Goal: Task Accomplishment & Management: Use online tool/utility

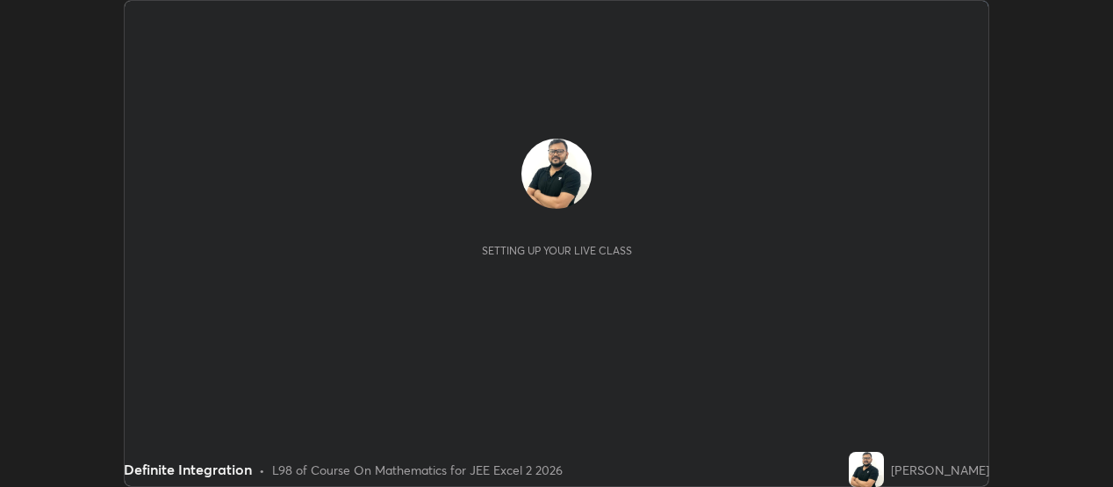
scroll to position [487, 1112]
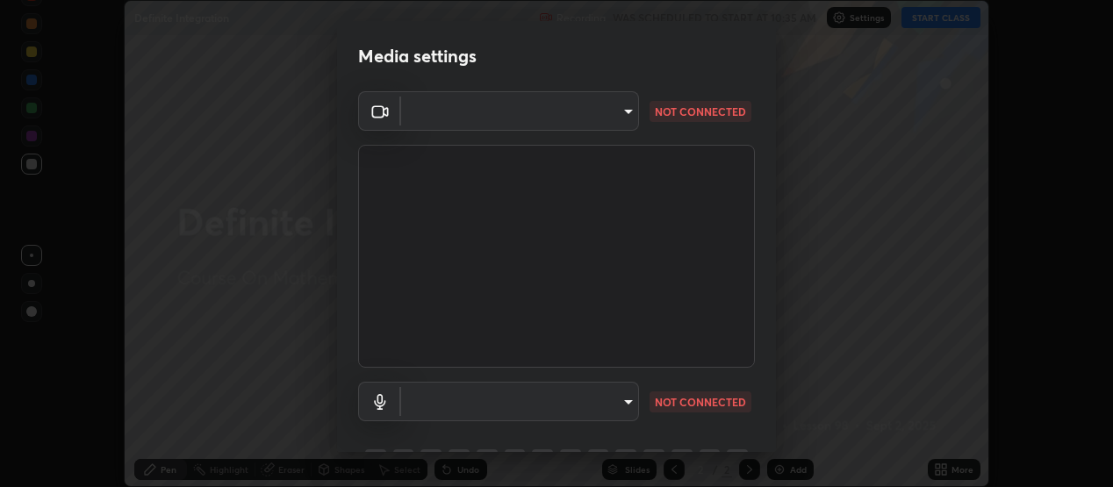
type input "39caa65dc23426385aa383ad0d0a4b68c28ae26f4a71cd21c25f84911154f6e3"
type input "communications"
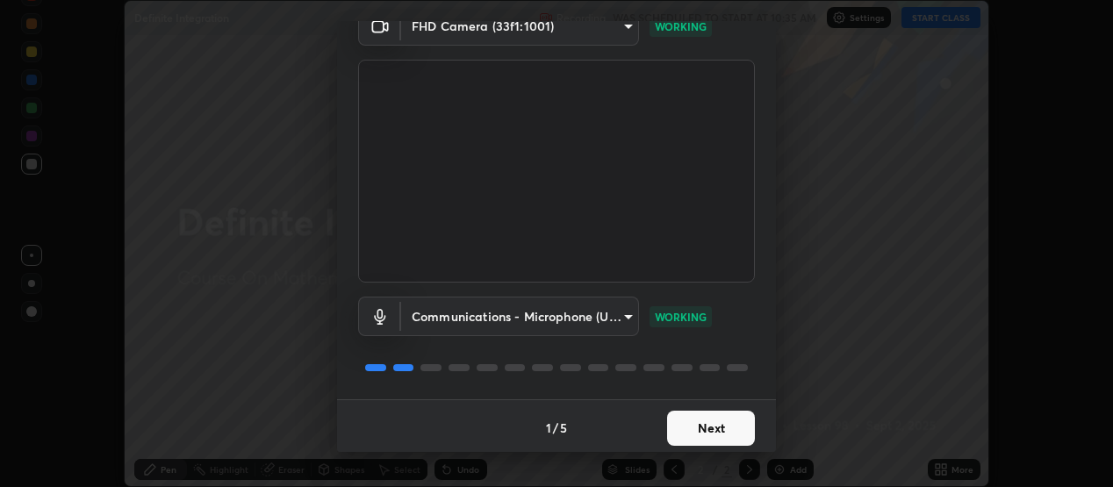
scroll to position [89, 0]
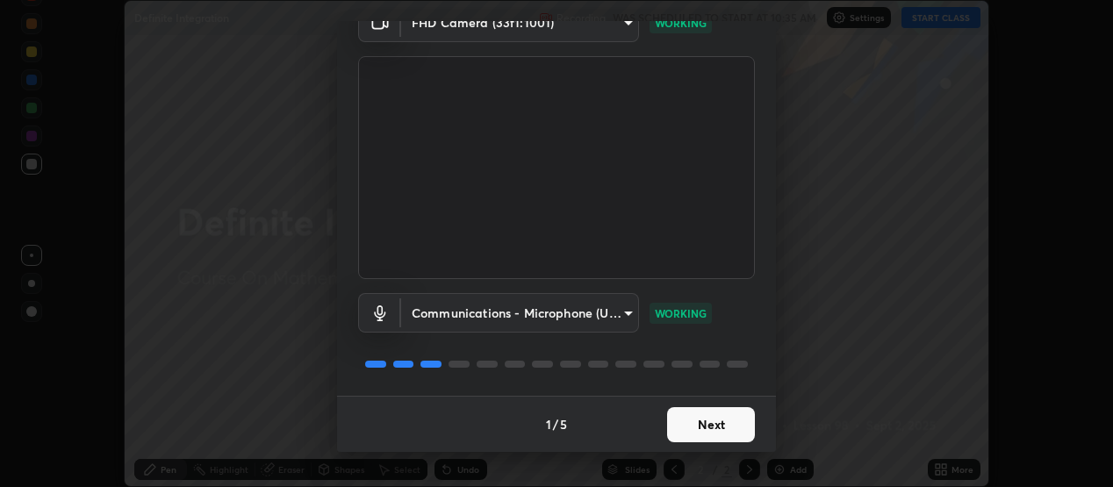
click at [692, 420] on button "Next" at bounding box center [711, 424] width 88 height 35
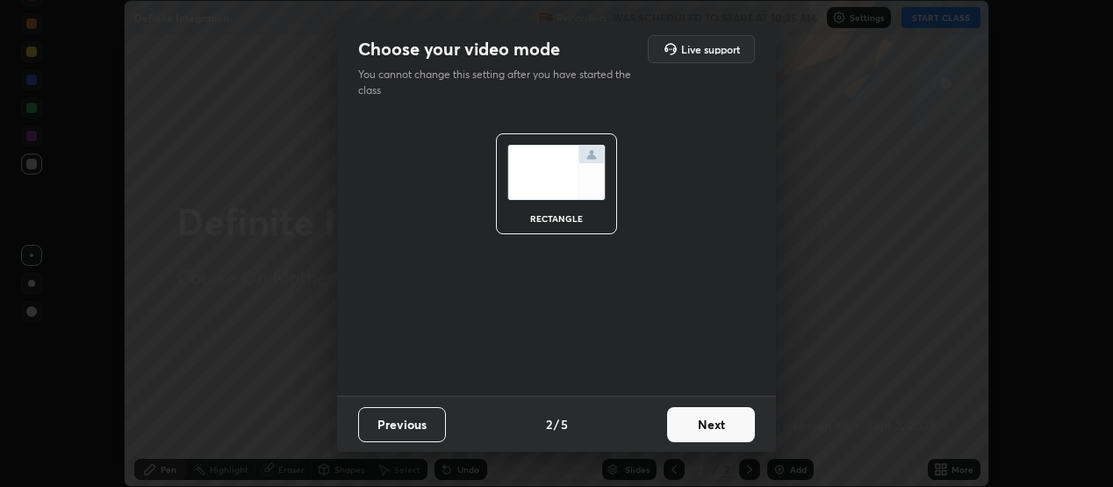
click at [696, 424] on button "Next" at bounding box center [711, 424] width 88 height 35
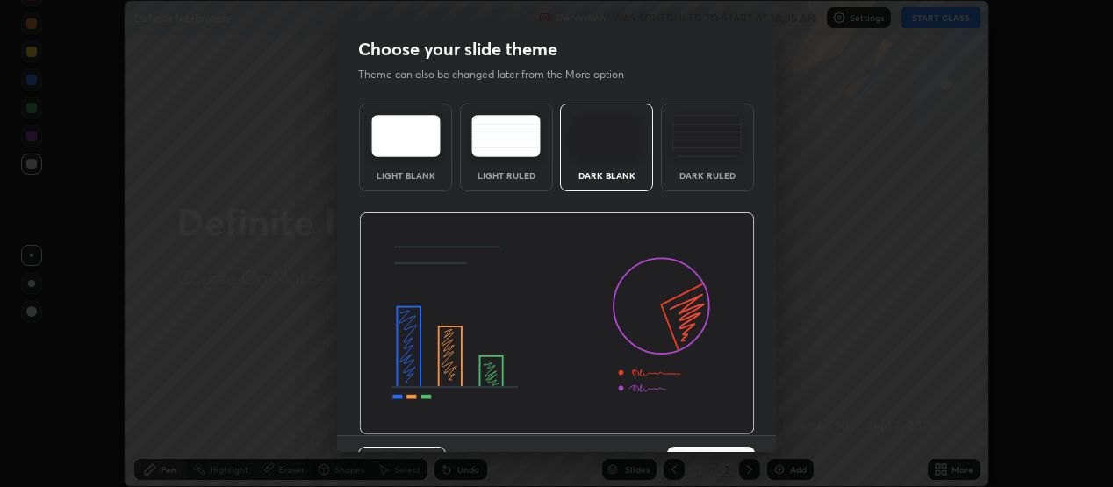
click at [698, 429] on img at bounding box center [557, 323] width 396 height 223
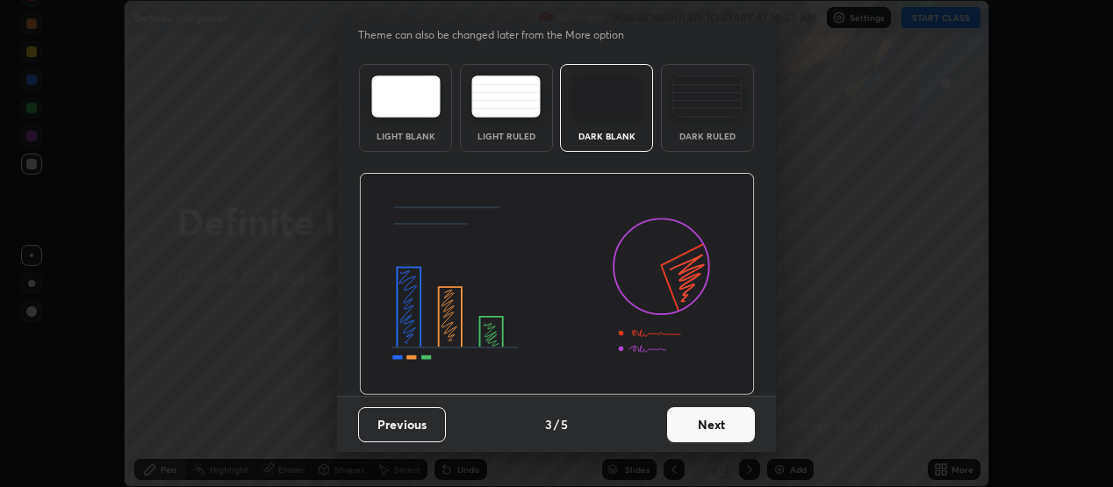
click at [699, 428] on button "Next" at bounding box center [711, 424] width 88 height 35
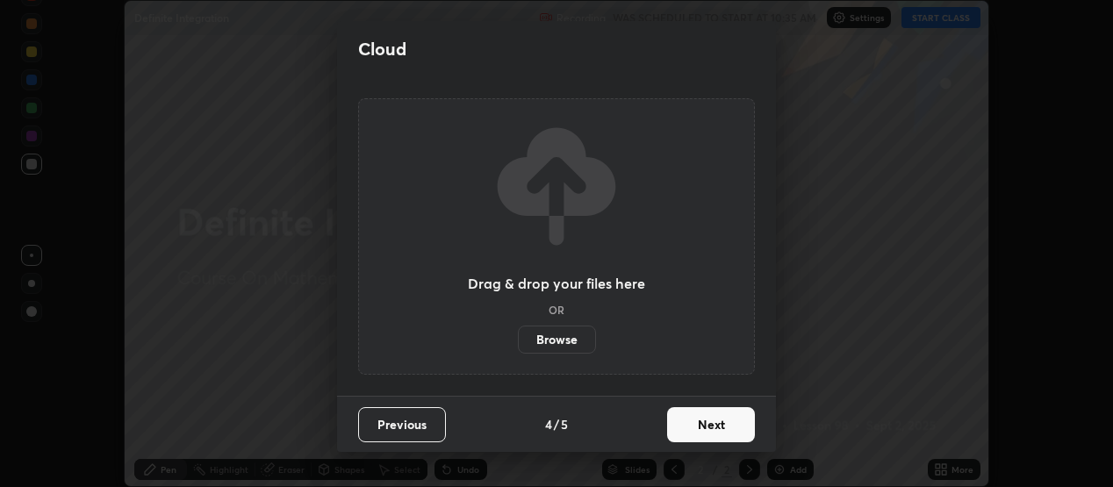
click at [730, 431] on button "Next" at bounding box center [711, 424] width 88 height 35
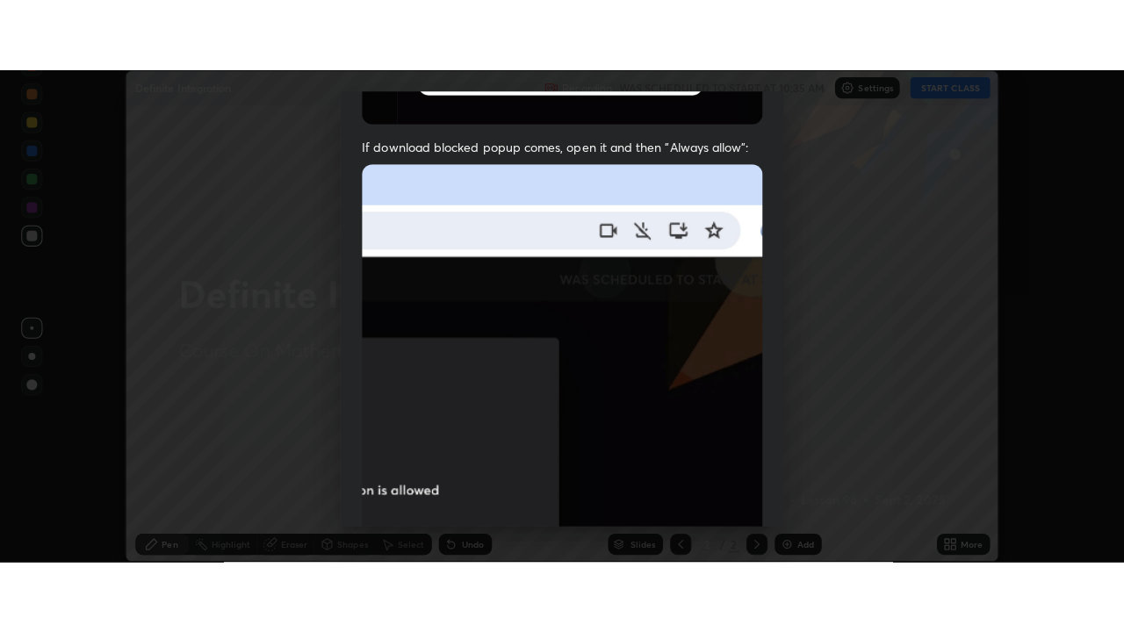
scroll to position [447, 0]
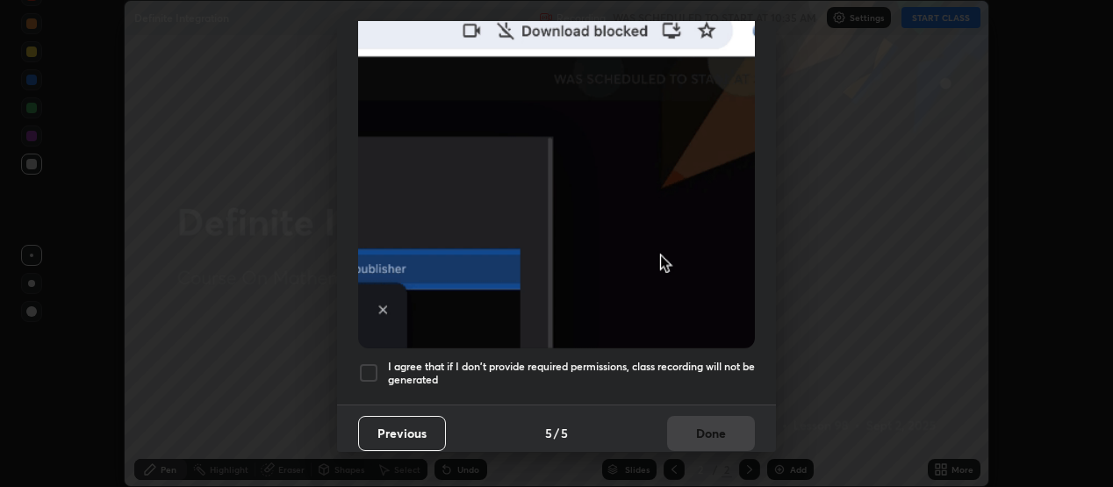
click at [364, 363] on div at bounding box center [368, 373] width 21 height 21
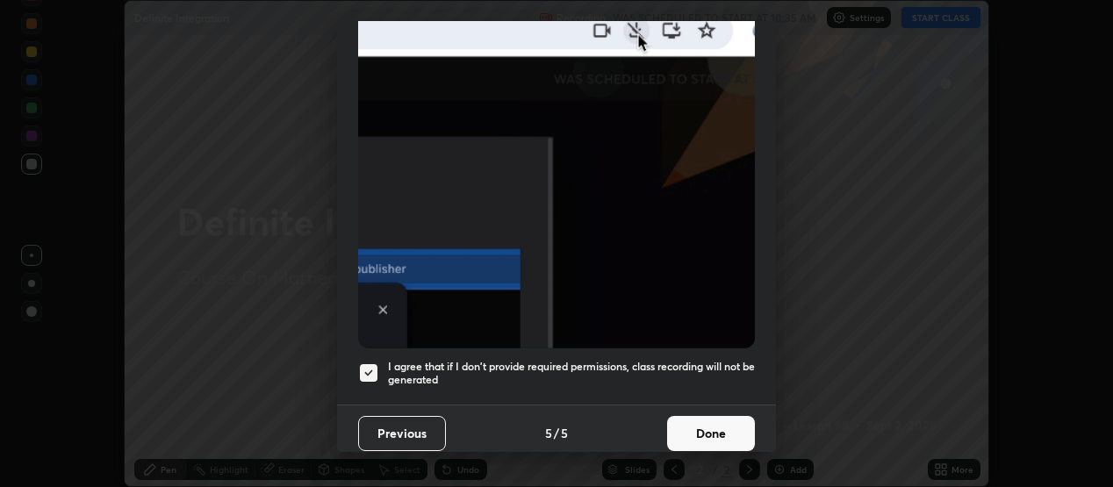
click at [696, 416] on button "Done" at bounding box center [711, 433] width 88 height 35
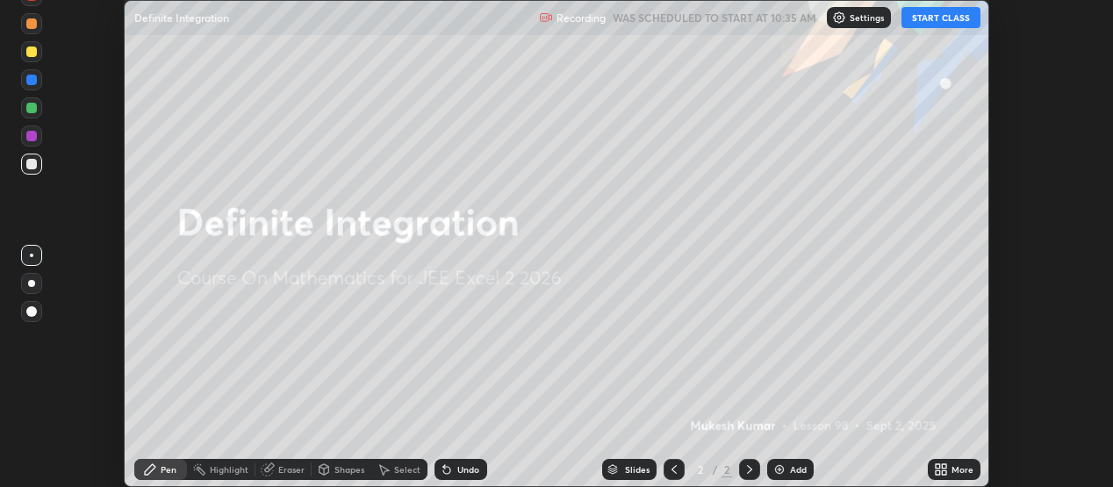
click at [927, 15] on button "START CLASS" at bounding box center [941, 17] width 79 height 21
click at [958, 471] on div "More" at bounding box center [963, 469] width 22 height 9
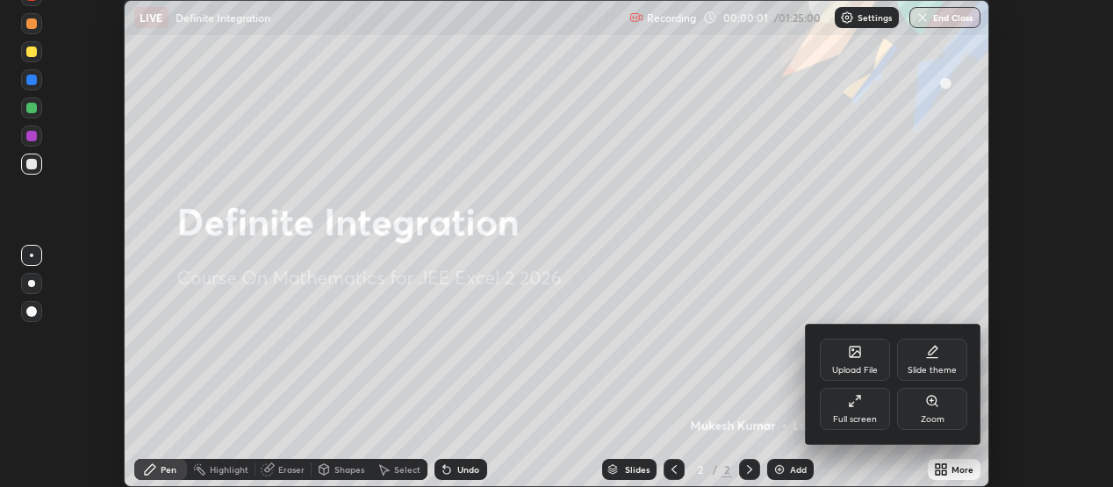
click at [870, 413] on div "Full screen" at bounding box center [855, 409] width 70 height 42
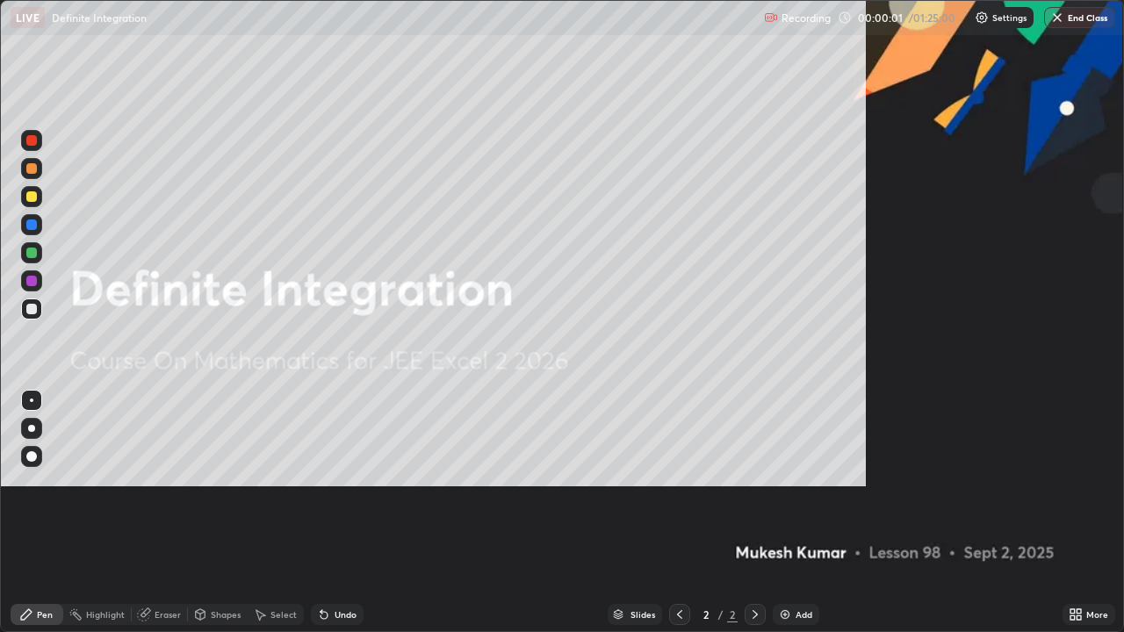
scroll to position [632, 1124]
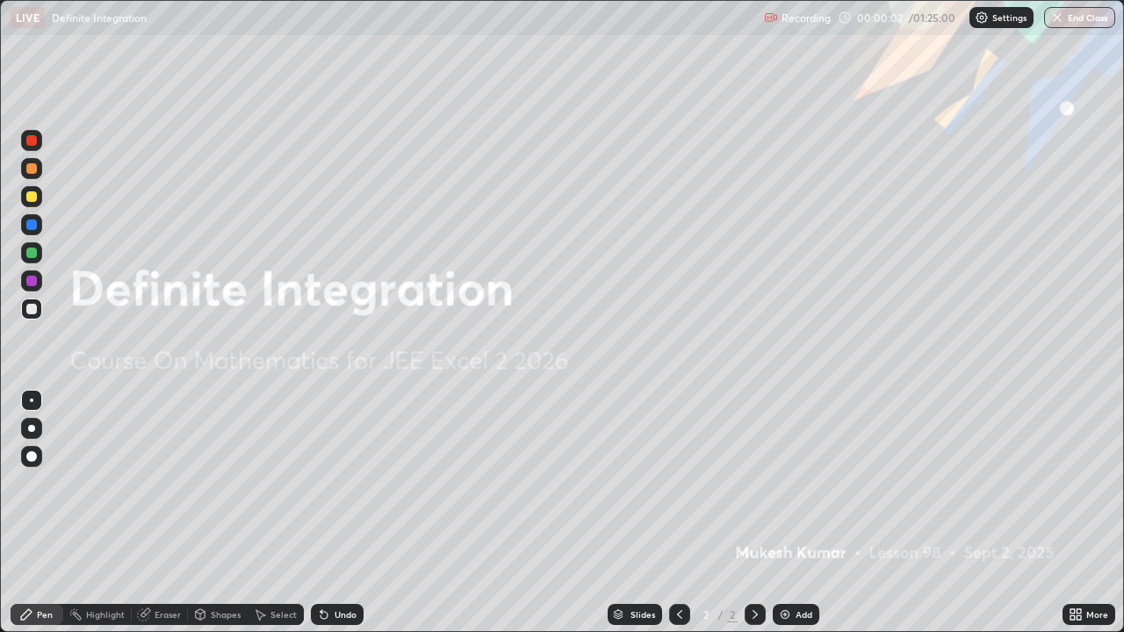
click at [787, 486] on img at bounding box center [785, 614] width 14 height 14
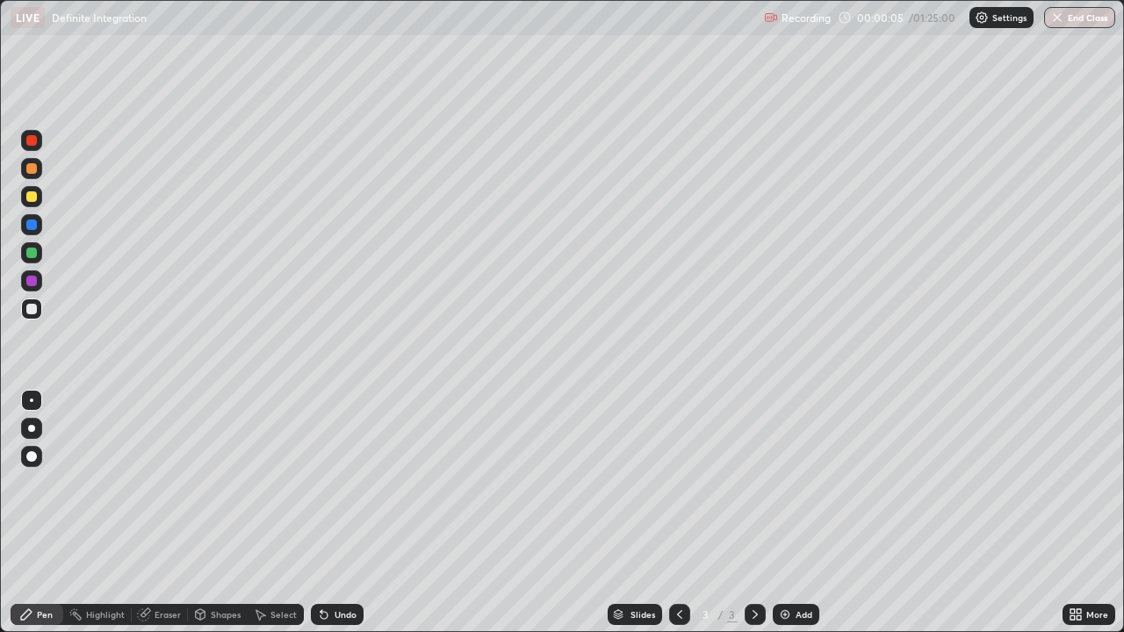
click at [32, 140] on div at bounding box center [31, 140] width 11 height 11
click at [348, 486] on div "Undo" at bounding box center [345, 614] width 22 height 9
click at [33, 197] on div at bounding box center [31, 196] width 11 height 11
click at [35, 307] on div at bounding box center [31, 309] width 11 height 11
click at [38, 255] on div at bounding box center [31, 252] width 21 height 21
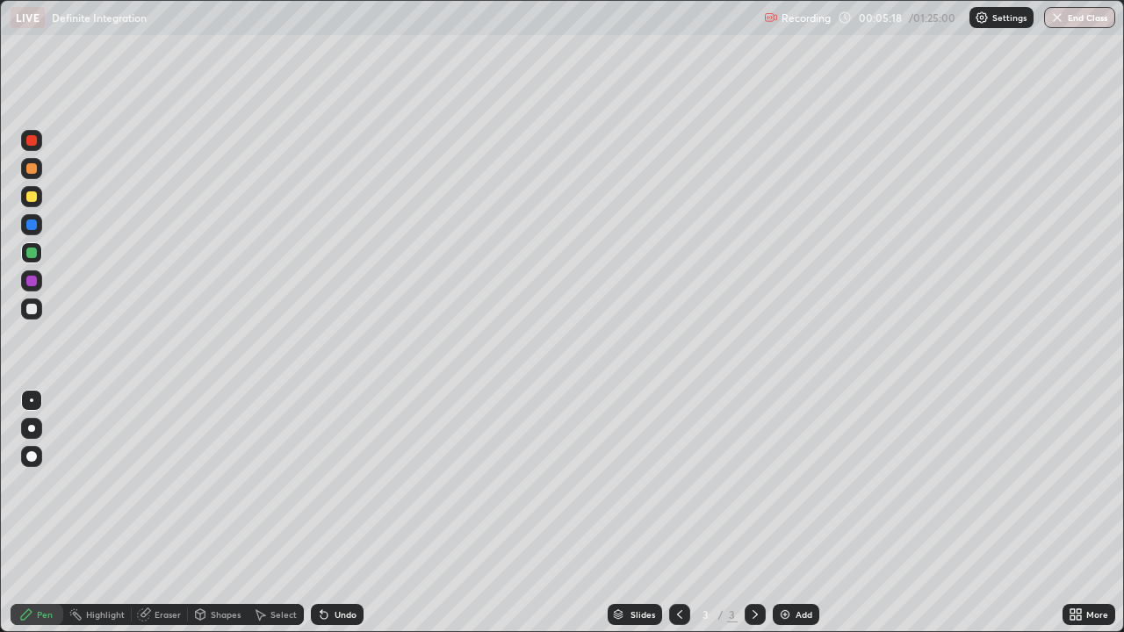
click at [31, 313] on div at bounding box center [31, 309] width 11 height 11
click at [797, 486] on div "Add" at bounding box center [796, 614] width 47 height 21
click at [678, 486] on icon at bounding box center [679, 614] width 14 height 14
click at [753, 486] on icon at bounding box center [755, 614] width 14 height 14
click at [343, 486] on div "Undo" at bounding box center [345, 614] width 22 height 9
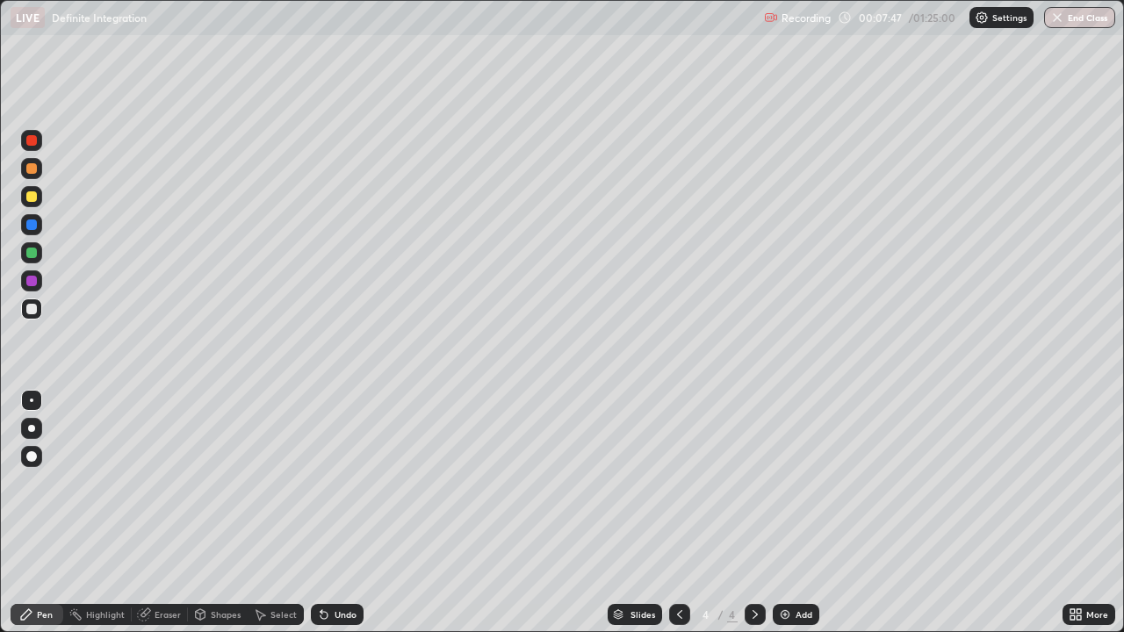
click at [678, 486] on icon at bounding box center [679, 614] width 14 height 14
click at [754, 486] on icon at bounding box center [754, 614] width 5 height 9
click at [343, 486] on div "Undo" at bounding box center [345, 614] width 22 height 9
click at [683, 486] on div at bounding box center [679, 614] width 21 height 21
click at [751, 486] on icon at bounding box center [755, 614] width 14 height 14
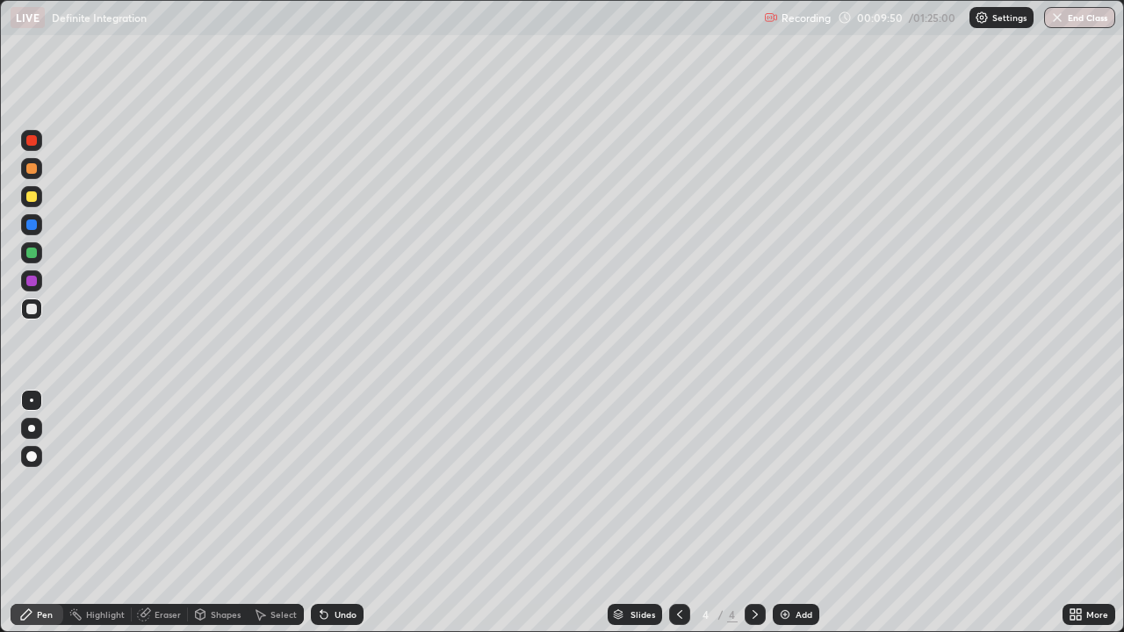
click at [33, 197] on div at bounding box center [31, 196] width 11 height 11
click at [36, 313] on div at bounding box center [31, 308] width 21 height 21
click at [796, 486] on div "Add" at bounding box center [803, 614] width 17 height 9
click at [678, 486] on icon at bounding box center [679, 614] width 14 height 14
click at [32, 198] on div at bounding box center [31, 196] width 11 height 11
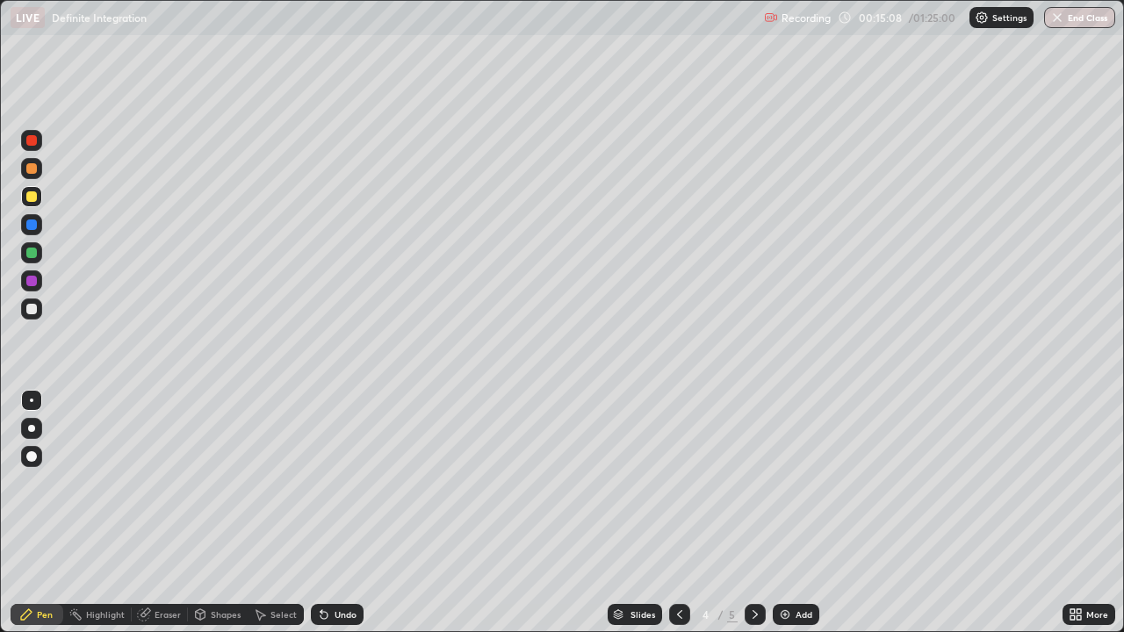
click at [753, 486] on icon at bounding box center [755, 614] width 14 height 14
click at [28, 141] on div at bounding box center [31, 140] width 11 height 11
click at [32, 308] on div at bounding box center [31, 309] width 11 height 11
click at [33, 198] on div at bounding box center [31, 196] width 11 height 11
click at [334, 486] on div "Undo" at bounding box center [345, 614] width 22 height 9
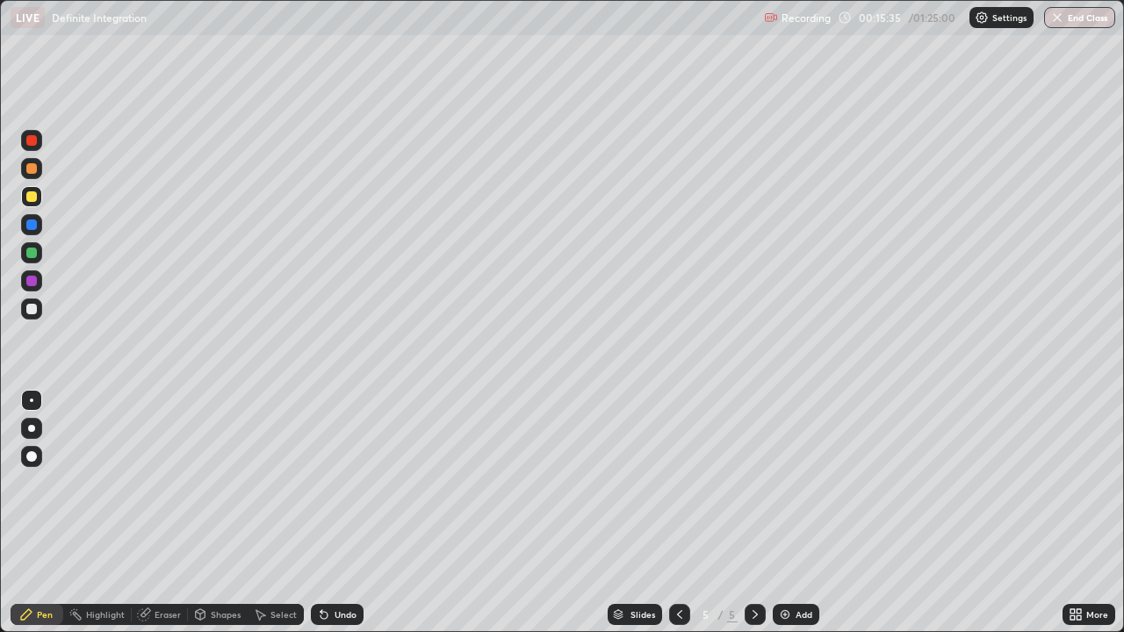
click at [327, 486] on icon at bounding box center [324, 614] width 14 height 14
click at [35, 306] on div at bounding box center [31, 309] width 11 height 11
click at [341, 486] on div "Undo" at bounding box center [345, 614] width 22 height 9
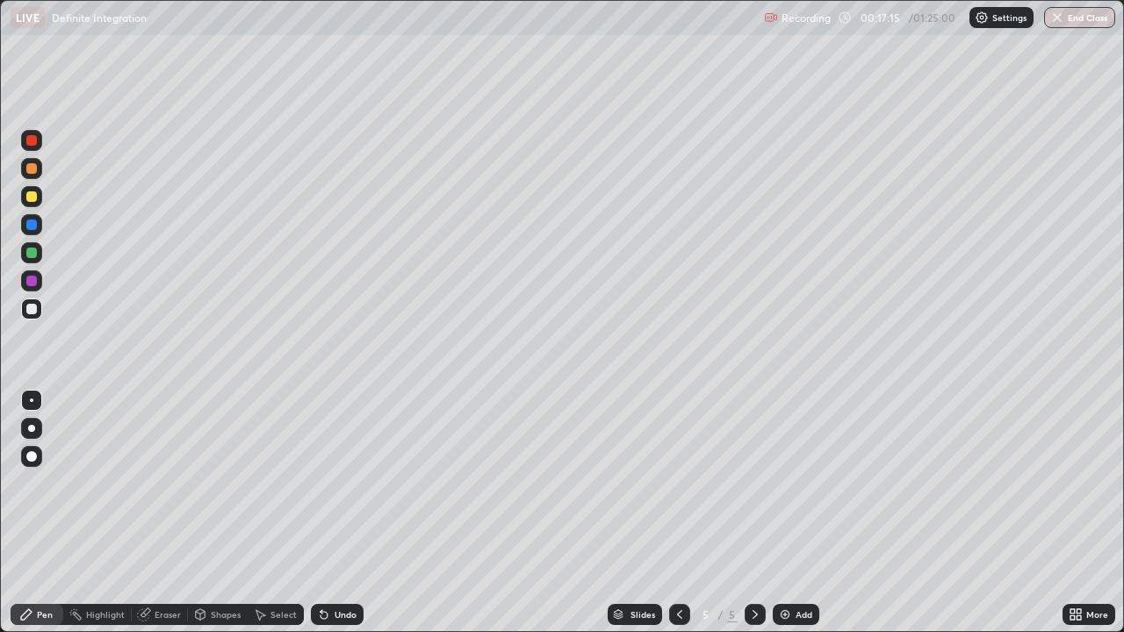
click at [341, 486] on div "Undo" at bounding box center [345, 614] width 22 height 9
click at [343, 486] on div "Undo" at bounding box center [345, 614] width 22 height 9
click at [344, 486] on div "Undo" at bounding box center [337, 614] width 53 height 21
click at [282, 486] on div "Select" at bounding box center [283, 614] width 26 height 9
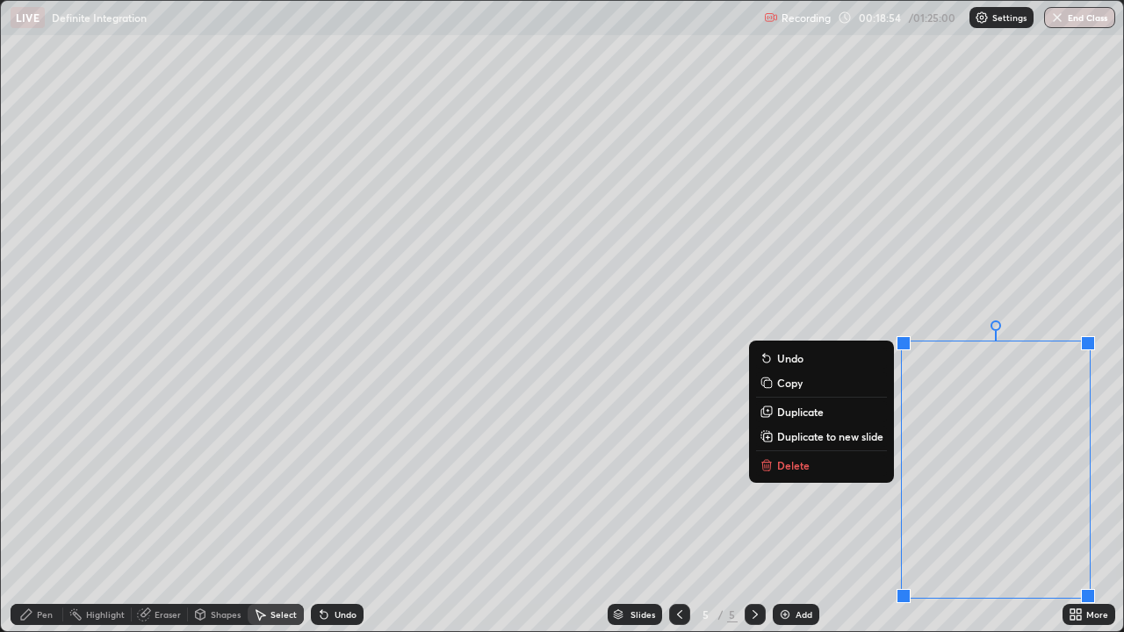
click at [816, 459] on button "Delete" at bounding box center [821, 465] width 131 height 21
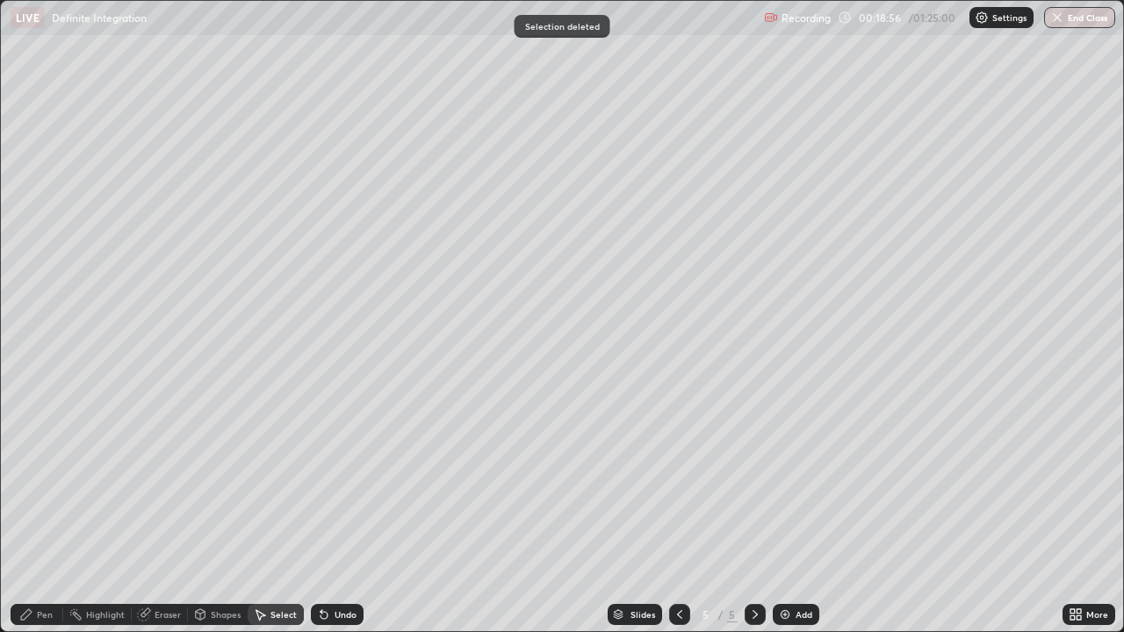
click at [52, 486] on div "Pen" at bounding box center [45, 614] width 16 height 9
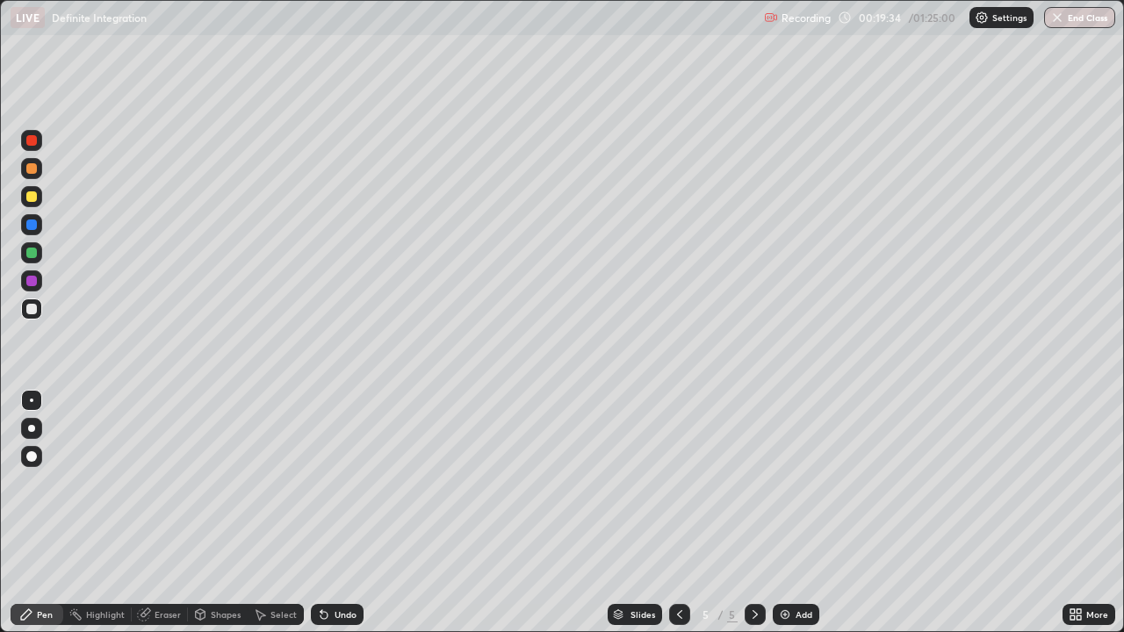
click at [274, 486] on div "Select" at bounding box center [283, 614] width 26 height 9
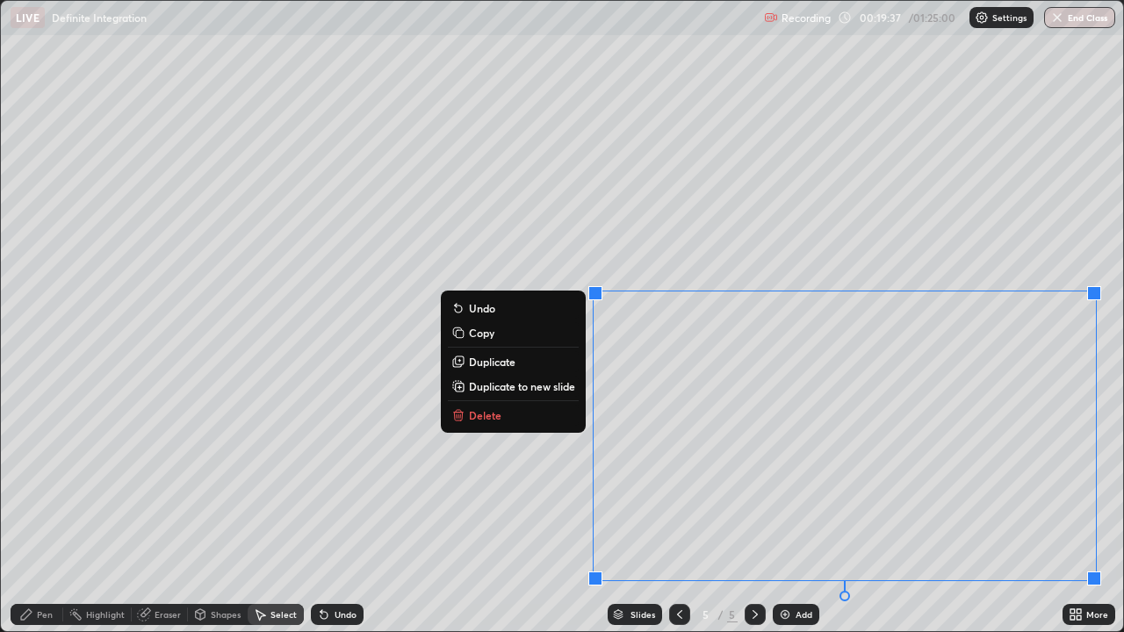
click at [505, 416] on button "Delete" at bounding box center [513, 415] width 131 height 21
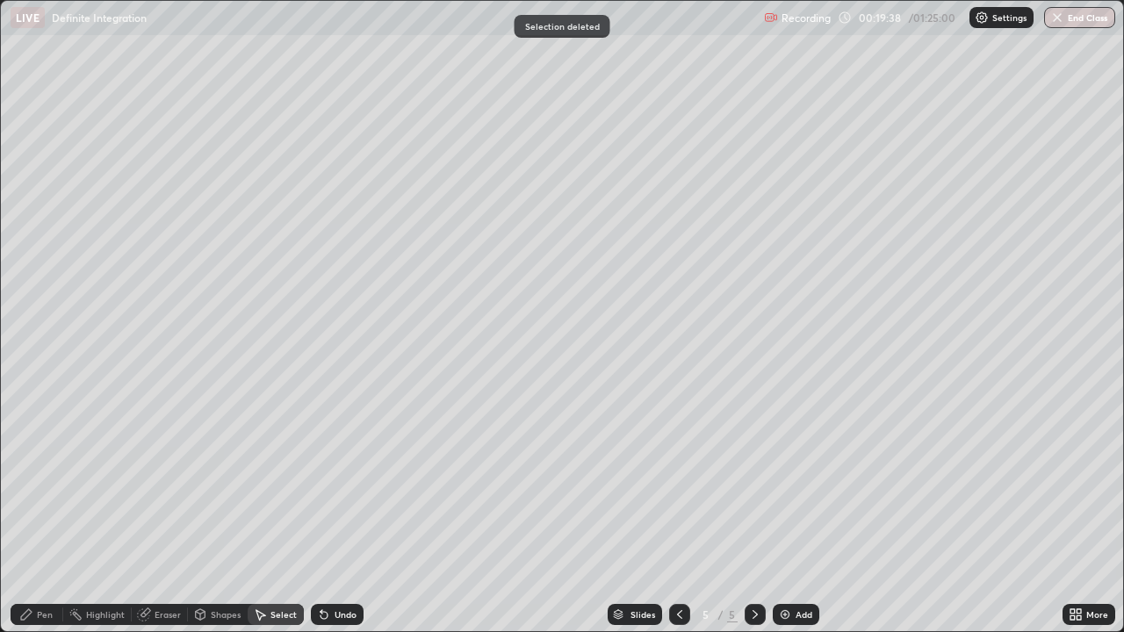
click at [47, 486] on div "Pen" at bounding box center [45, 614] width 16 height 9
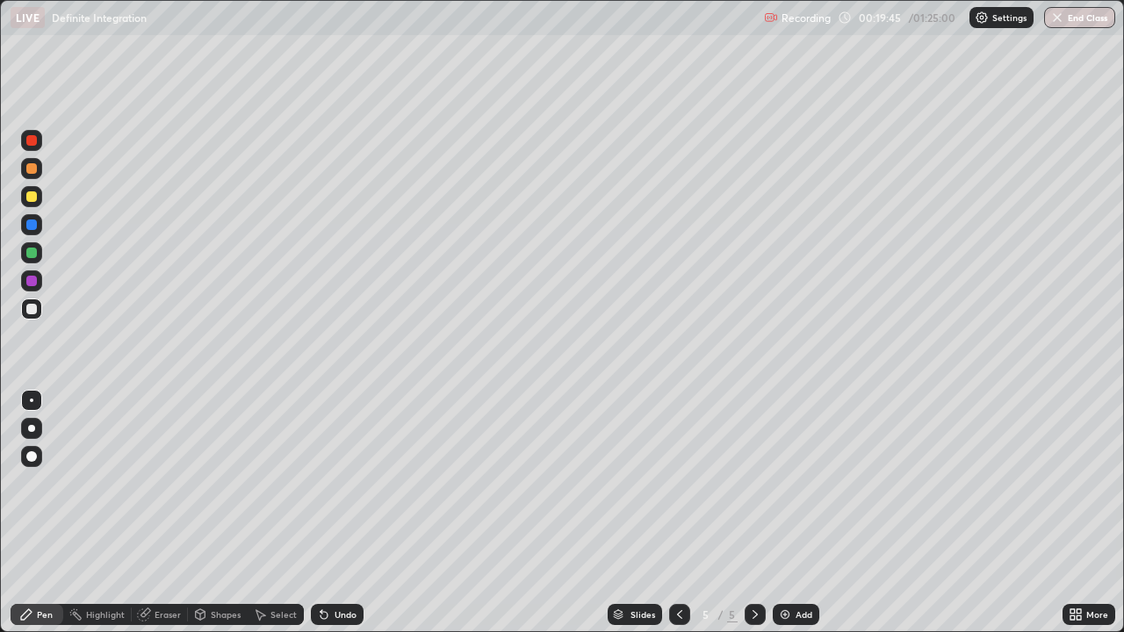
click at [340, 486] on div "Undo" at bounding box center [337, 614] width 53 height 21
click at [35, 198] on div at bounding box center [31, 196] width 11 height 11
click at [788, 486] on img at bounding box center [785, 614] width 14 height 14
click at [39, 306] on div at bounding box center [31, 308] width 21 height 21
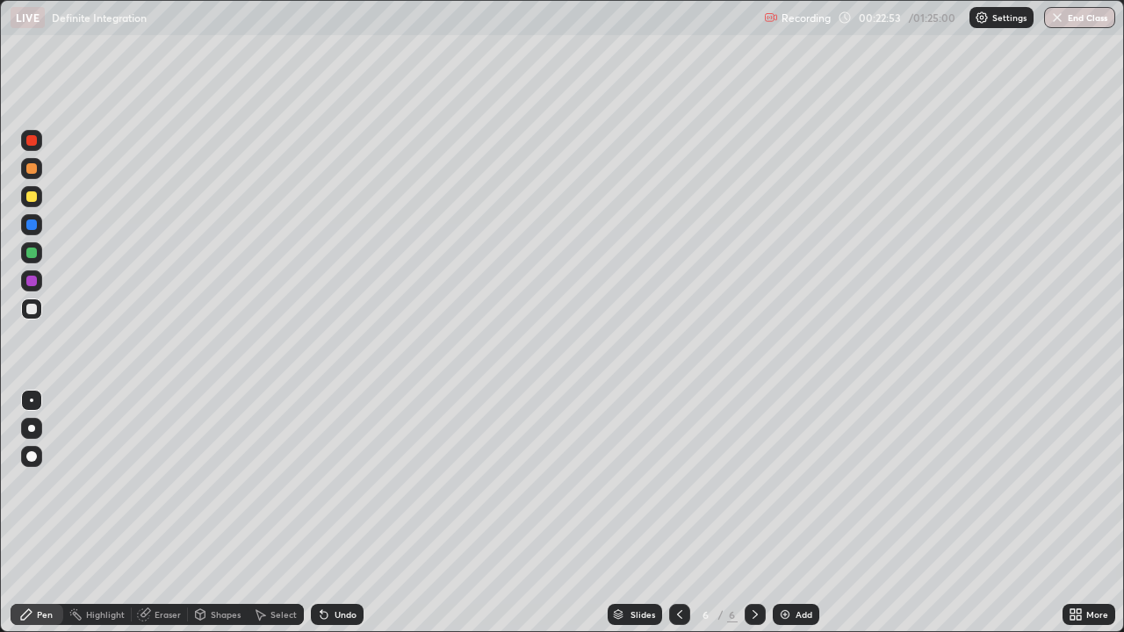
click at [340, 486] on div "Undo" at bounding box center [345, 614] width 22 height 9
click at [679, 486] on icon at bounding box center [679, 614] width 5 height 9
click at [774, 486] on div "Add" at bounding box center [796, 614] width 47 height 21
click at [677, 486] on icon at bounding box center [679, 614] width 14 height 14
click at [753, 486] on icon at bounding box center [755, 614] width 14 height 14
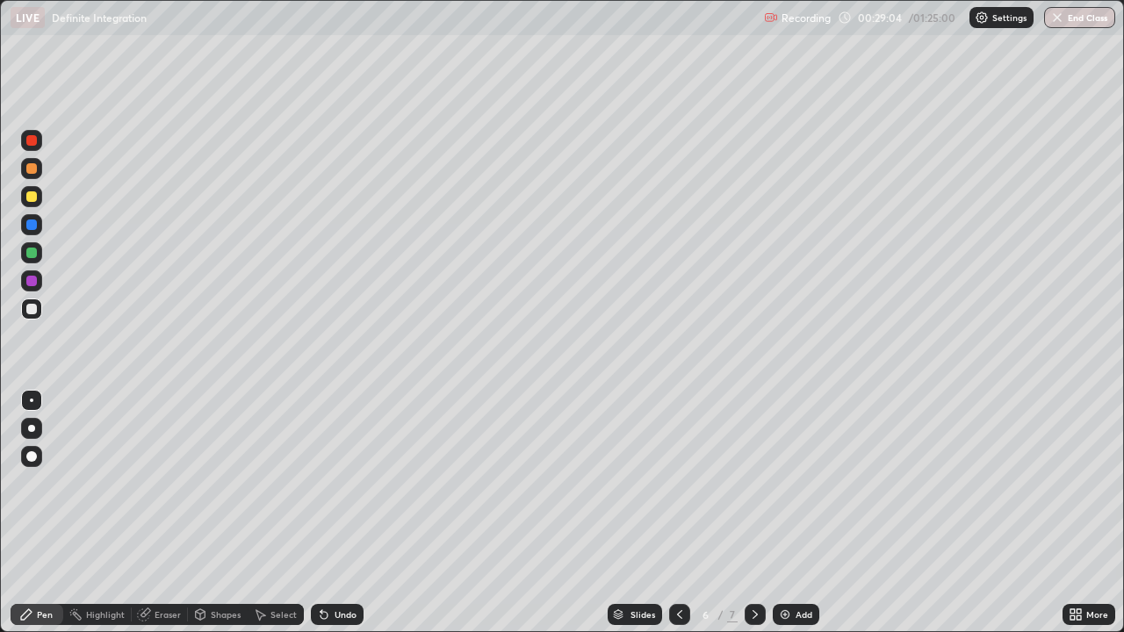
click at [753, 486] on icon at bounding box center [755, 614] width 14 height 14
click at [677, 486] on icon at bounding box center [679, 614] width 14 height 14
click at [33, 139] on div at bounding box center [31, 140] width 11 height 11
click at [35, 198] on div at bounding box center [31, 196] width 11 height 11
click at [32, 193] on div at bounding box center [31, 196] width 11 height 11
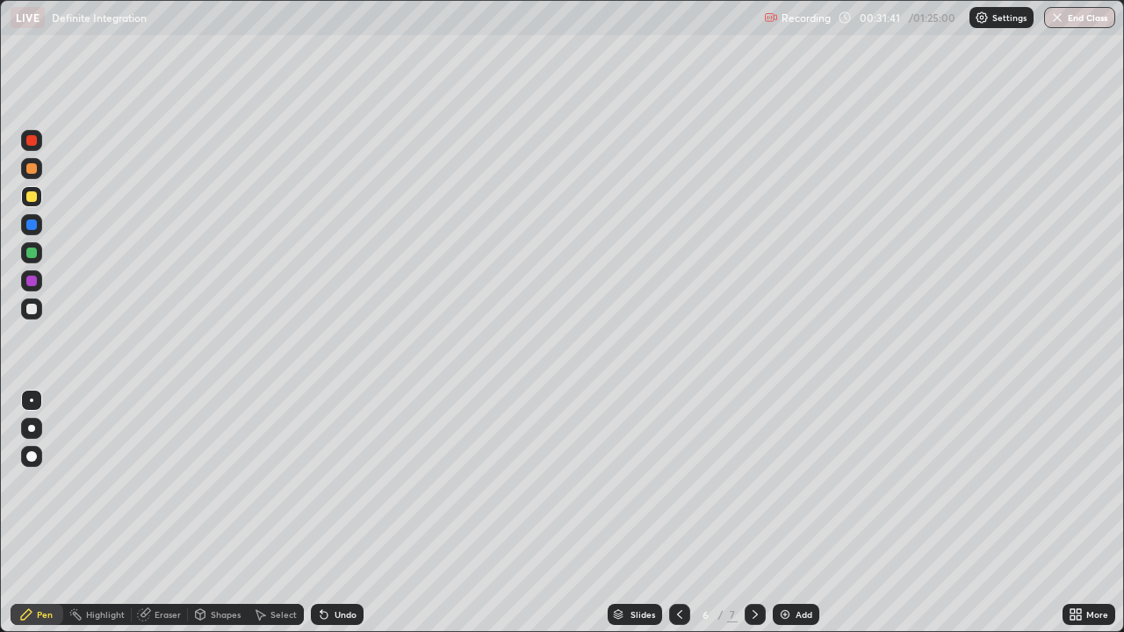
click at [32, 140] on div at bounding box center [31, 140] width 11 height 11
click at [32, 309] on div at bounding box center [31, 309] width 11 height 11
click at [345, 486] on div "Undo" at bounding box center [345, 614] width 22 height 9
click at [30, 198] on div at bounding box center [31, 196] width 11 height 11
click at [30, 254] on div at bounding box center [31, 253] width 11 height 11
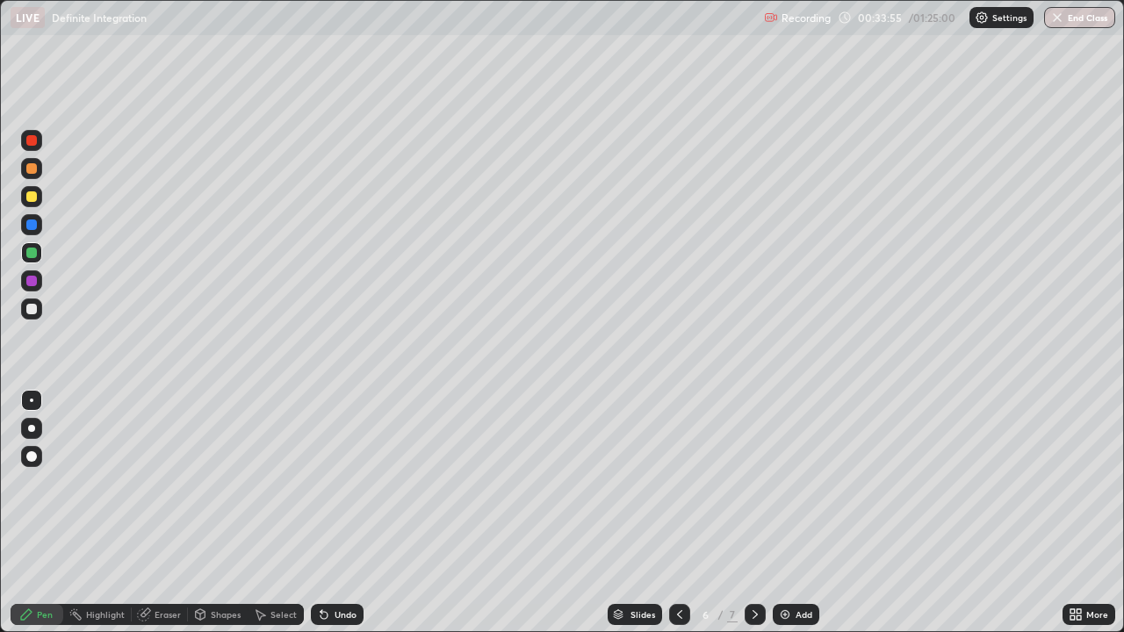
click at [33, 310] on div at bounding box center [31, 309] width 11 height 11
click at [344, 486] on div "Undo" at bounding box center [345, 614] width 22 height 9
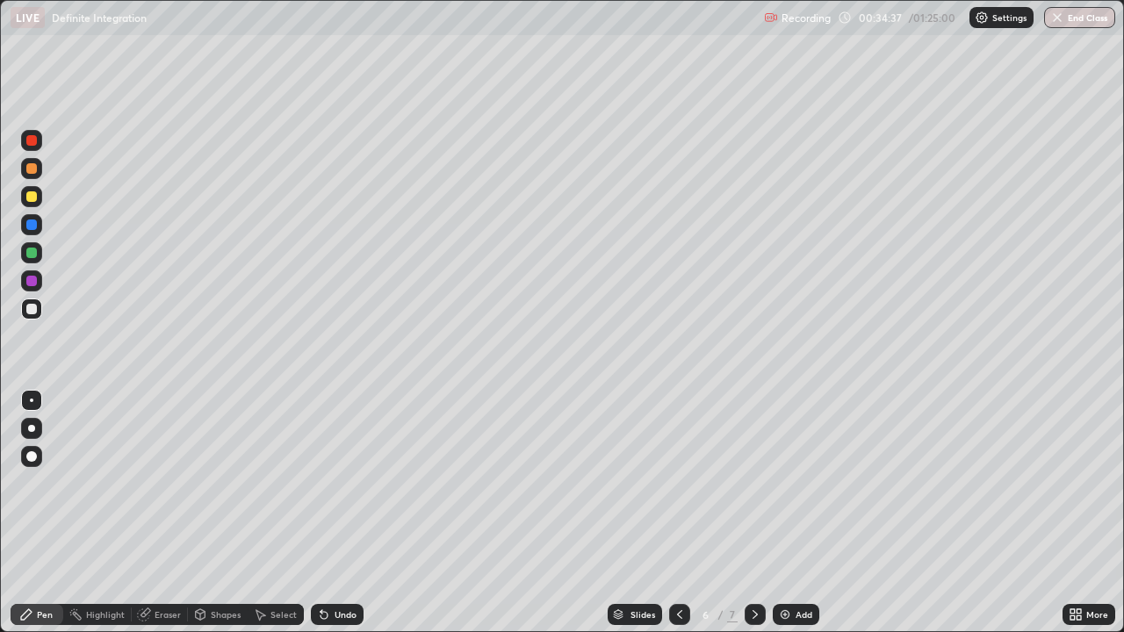
click at [341, 486] on div "Undo" at bounding box center [345, 614] width 22 height 9
click at [32, 254] on div at bounding box center [31, 253] width 11 height 11
click at [753, 486] on icon at bounding box center [755, 614] width 14 height 14
click at [755, 486] on icon at bounding box center [755, 614] width 14 height 14
click at [793, 486] on div "Add" at bounding box center [796, 614] width 47 height 21
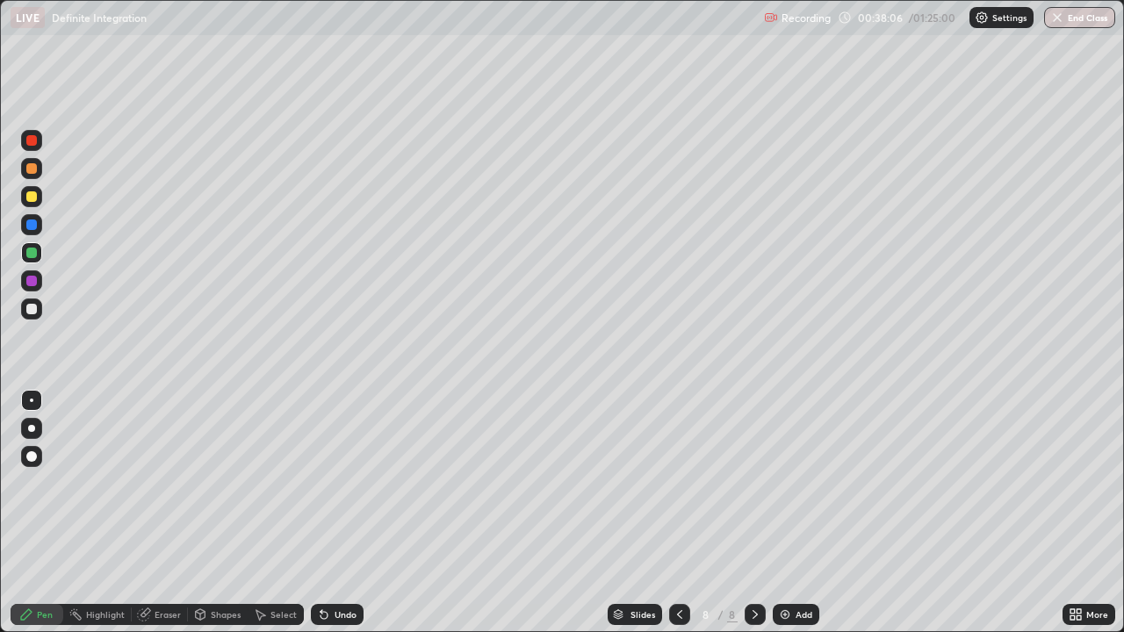
click at [27, 198] on div at bounding box center [31, 196] width 11 height 11
click at [34, 309] on div at bounding box center [31, 309] width 11 height 11
click at [344, 486] on div "Undo" at bounding box center [345, 614] width 22 height 9
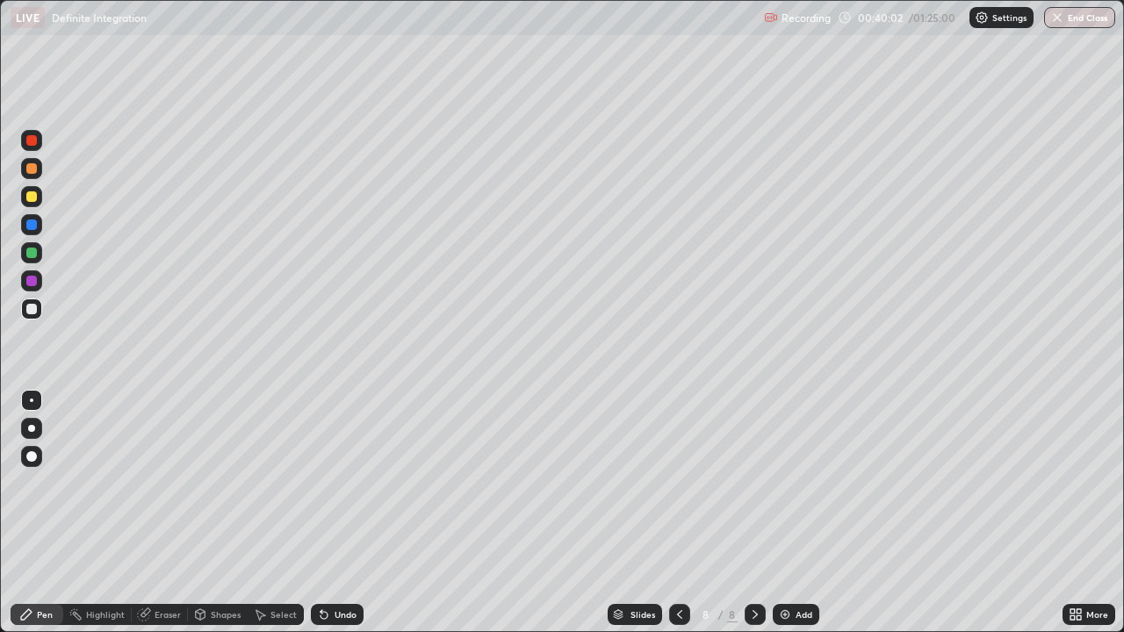
click at [30, 195] on div at bounding box center [31, 196] width 11 height 11
click at [336, 486] on div "Undo" at bounding box center [345, 614] width 22 height 9
click at [30, 312] on div at bounding box center [31, 309] width 11 height 11
click at [341, 486] on div "Undo" at bounding box center [345, 614] width 22 height 9
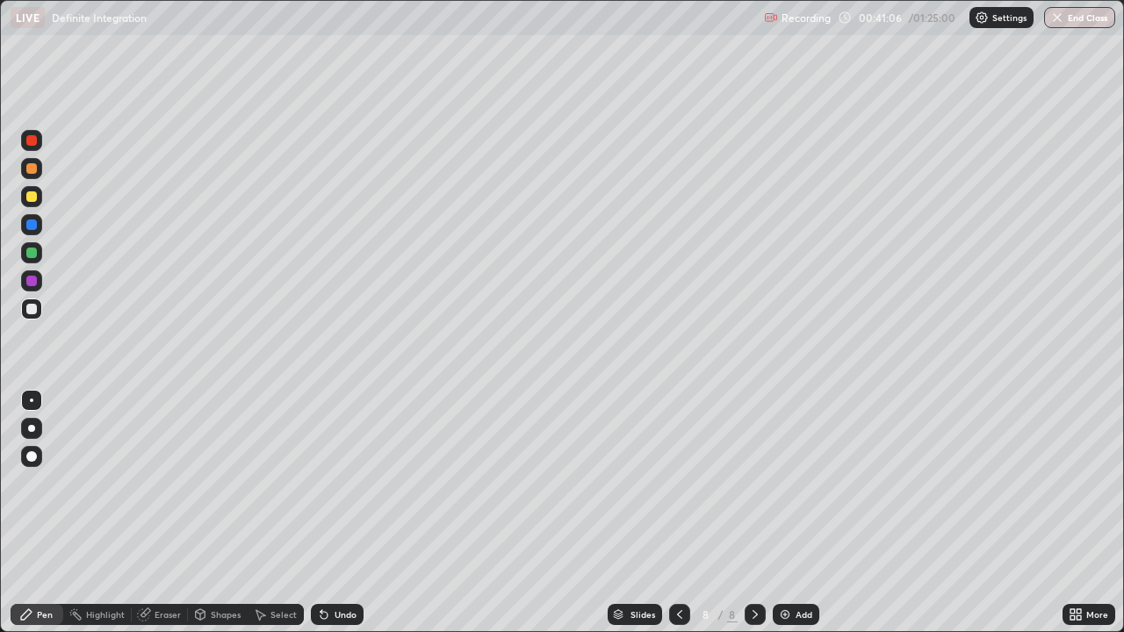
click at [341, 486] on div "Undo" at bounding box center [345, 614] width 22 height 9
click at [343, 486] on div "Undo" at bounding box center [345, 614] width 22 height 9
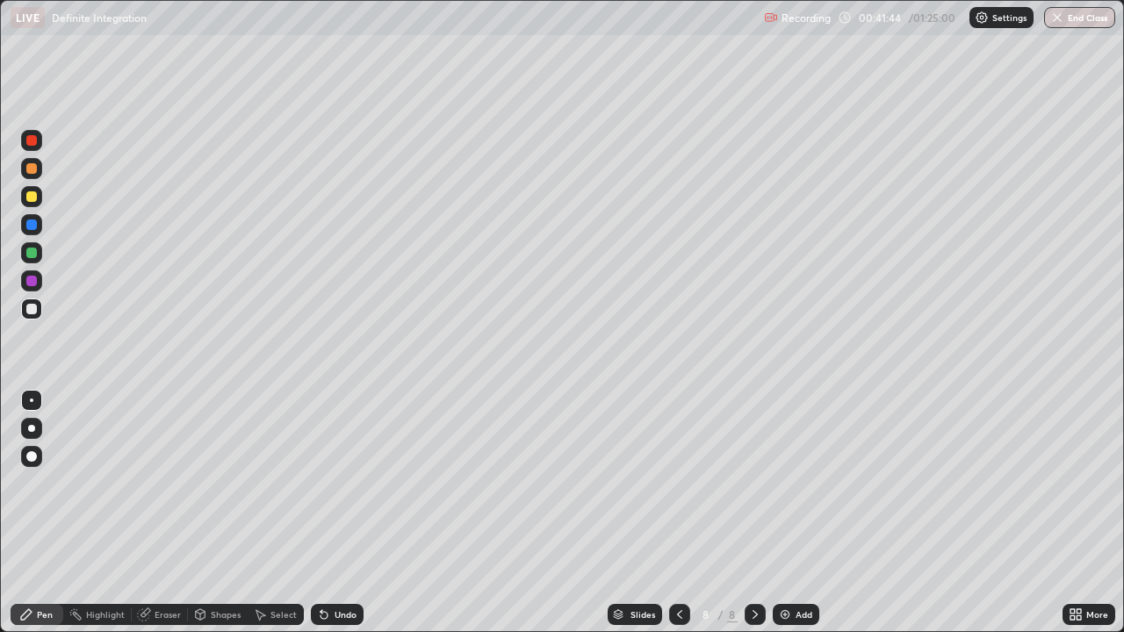
click at [343, 486] on div "Undo" at bounding box center [345, 614] width 22 height 9
click at [794, 486] on div "Add" at bounding box center [796, 614] width 47 height 21
click at [679, 486] on div at bounding box center [679, 614] width 21 height 21
click at [753, 486] on icon at bounding box center [755, 614] width 14 height 14
click at [678, 486] on icon at bounding box center [679, 614] width 14 height 14
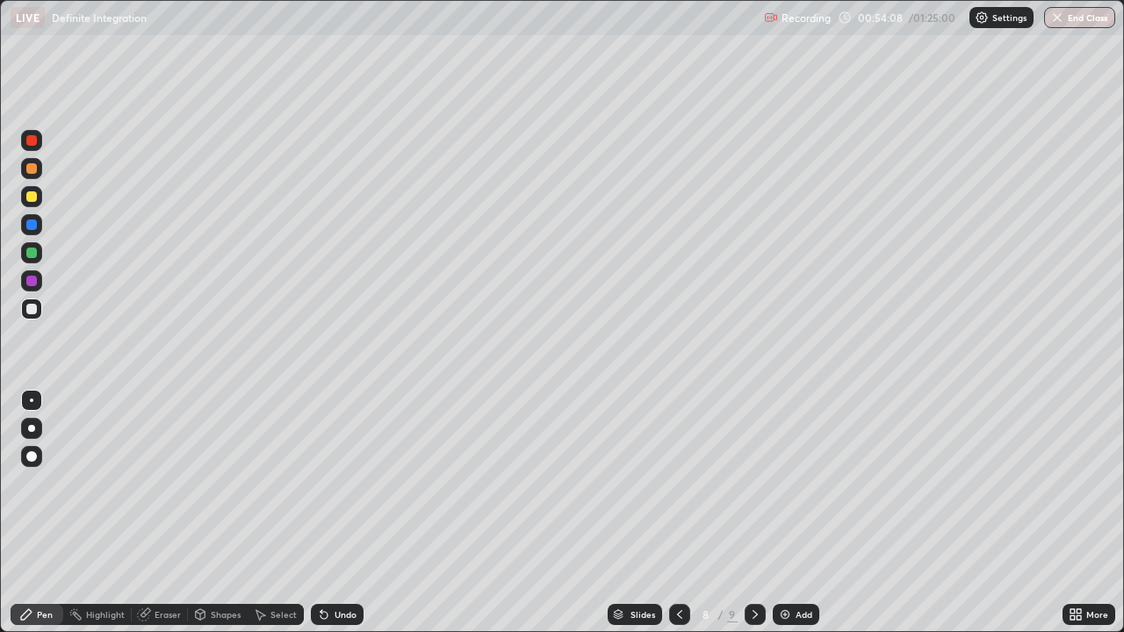
click at [753, 486] on icon at bounding box center [755, 614] width 14 height 14
click at [752, 486] on icon at bounding box center [755, 614] width 14 height 14
click at [795, 486] on div "Add" at bounding box center [803, 614] width 17 height 9
click at [32, 139] on div at bounding box center [31, 140] width 11 height 11
click at [39, 198] on div at bounding box center [31, 196] width 21 height 21
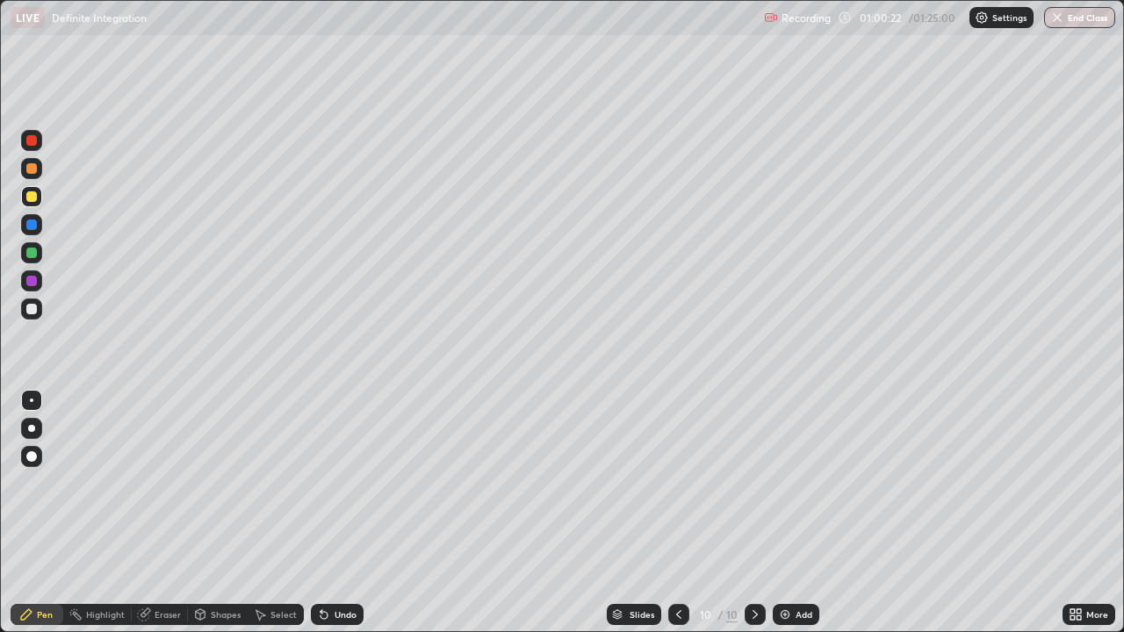
click at [35, 310] on div at bounding box center [31, 309] width 11 height 11
click at [341, 486] on div "Undo" at bounding box center [345, 614] width 22 height 9
click at [339, 486] on div "Undo" at bounding box center [345, 614] width 22 height 9
click at [342, 486] on div "Undo" at bounding box center [345, 614] width 22 height 9
click at [344, 486] on div "Undo" at bounding box center [345, 614] width 22 height 9
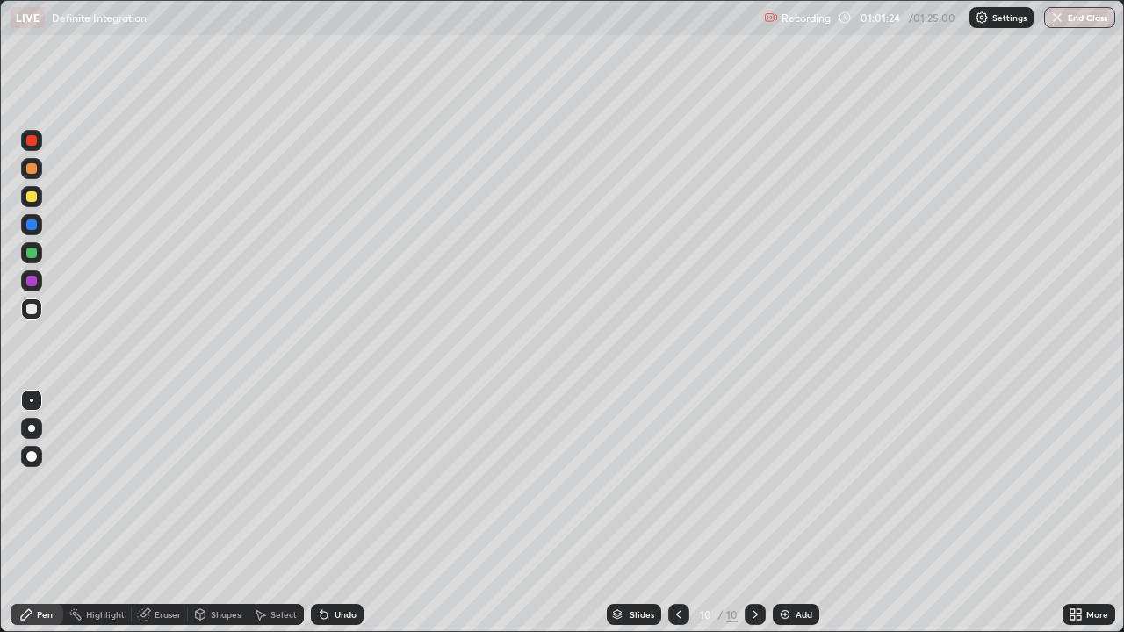
click at [32, 201] on div at bounding box center [31, 196] width 11 height 11
click at [31, 307] on div at bounding box center [31, 309] width 11 height 11
click at [341, 486] on div "Undo" at bounding box center [345, 614] width 22 height 9
click at [30, 200] on div at bounding box center [31, 196] width 11 height 11
click at [32, 311] on div at bounding box center [31, 309] width 11 height 11
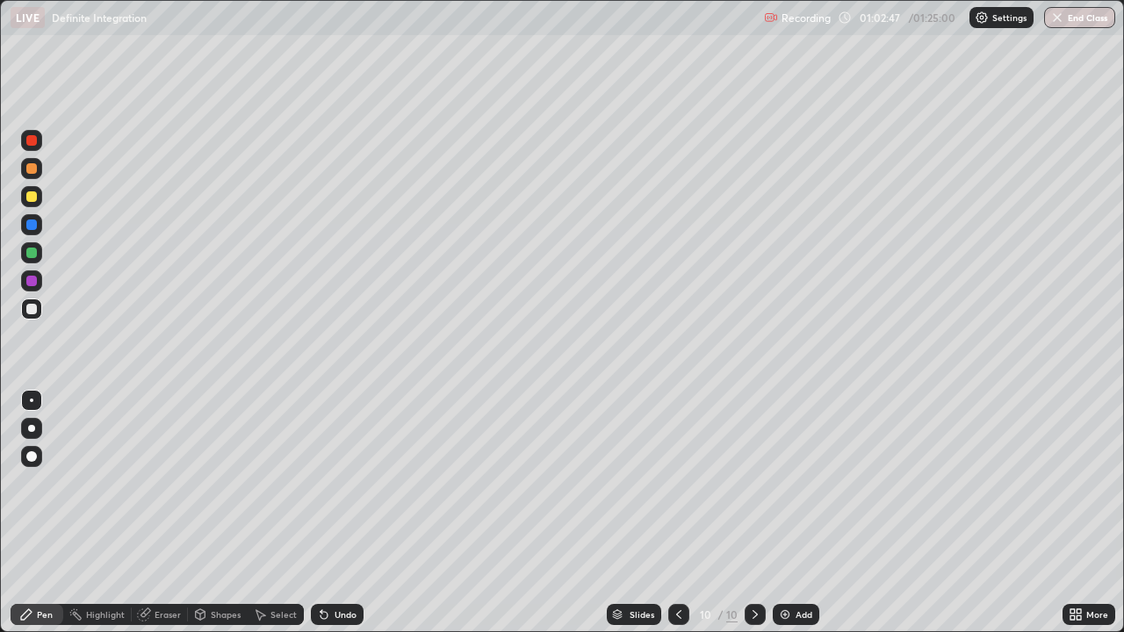
click at [339, 486] on div "Undo" at bounding box center [345, 614] width 22 height 9
click at [338, 486] on div "Undo" at bounding box center [337, 614] width 53 height 21
click at [340, 486] on div "Undo" at bounding box center [337, 614] width 53 height 21
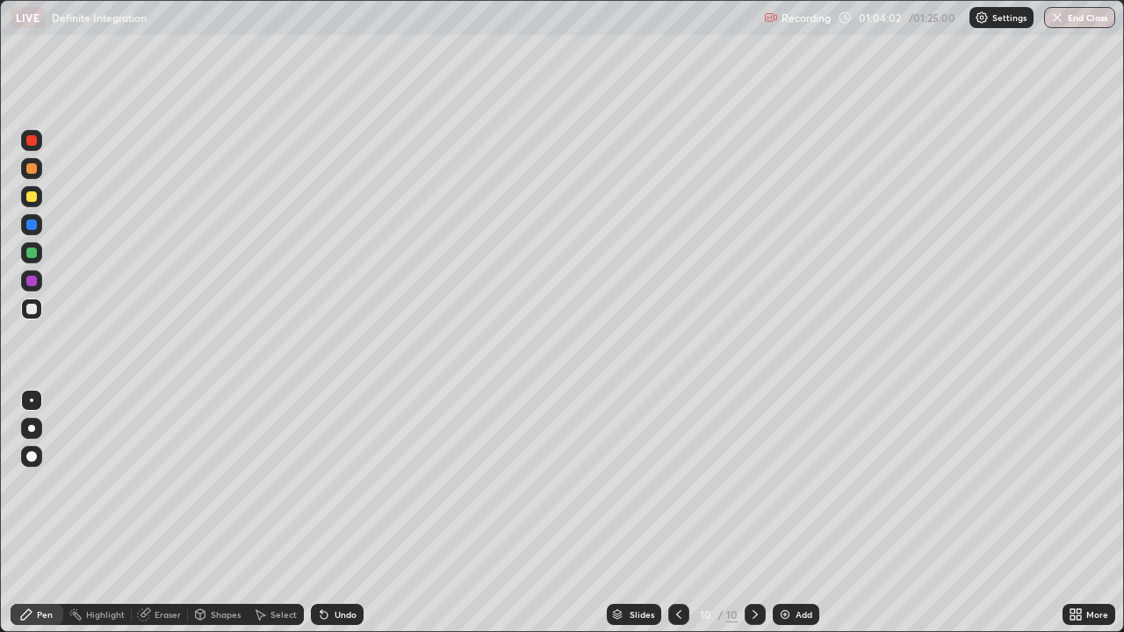
click at [344, 486] on div "Undo" at bounding box center [345, 614] width 22 height 9
click at [795, 486] on div "Add" at bounding box center [803, 614] width 17 height 9
click at [33, 139] on div at bounding box center [31, 140] width 11 height 11
click at [337, 486] on div "Undo" at bounding box center [345, 614] width 22 height 9
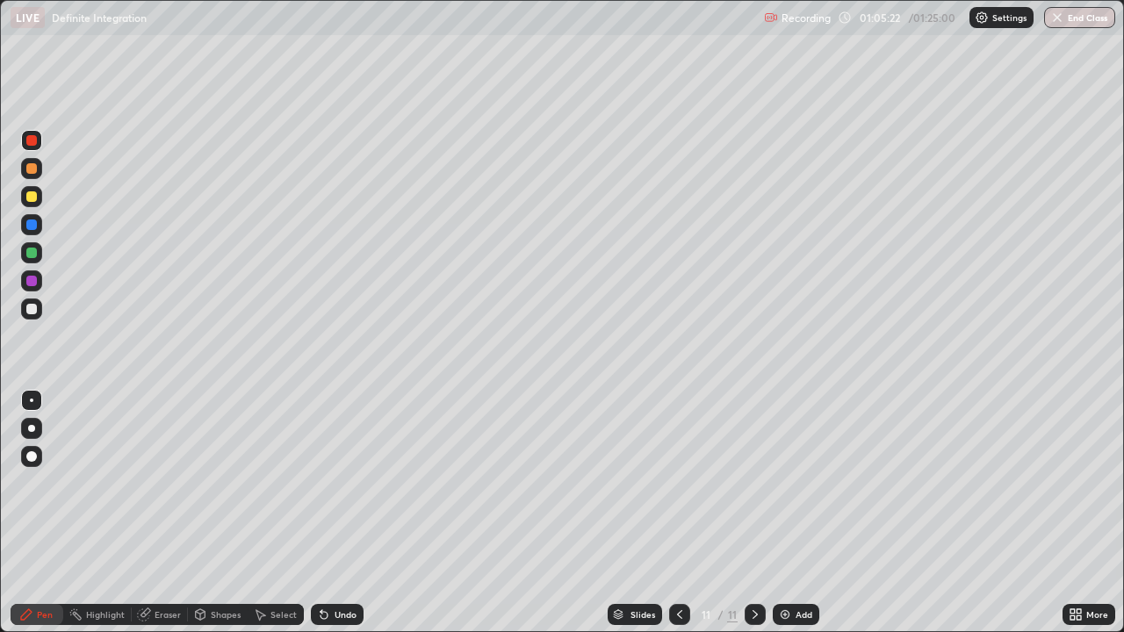
click at [679, 486] on icon at bounding box center [679, 614] width 5 height 9
click at [752, 486] on icon at bounding box center [754, 614] width 5 height 9
click at [679, 486] on icon at bounding box center [679, 614] width 14 height 14
click at [753, 486] on icon at bounding box center [755, 614] width 14 height 14
click at [35, 250] on div at bounding box center [31, 253] width 11 height 11
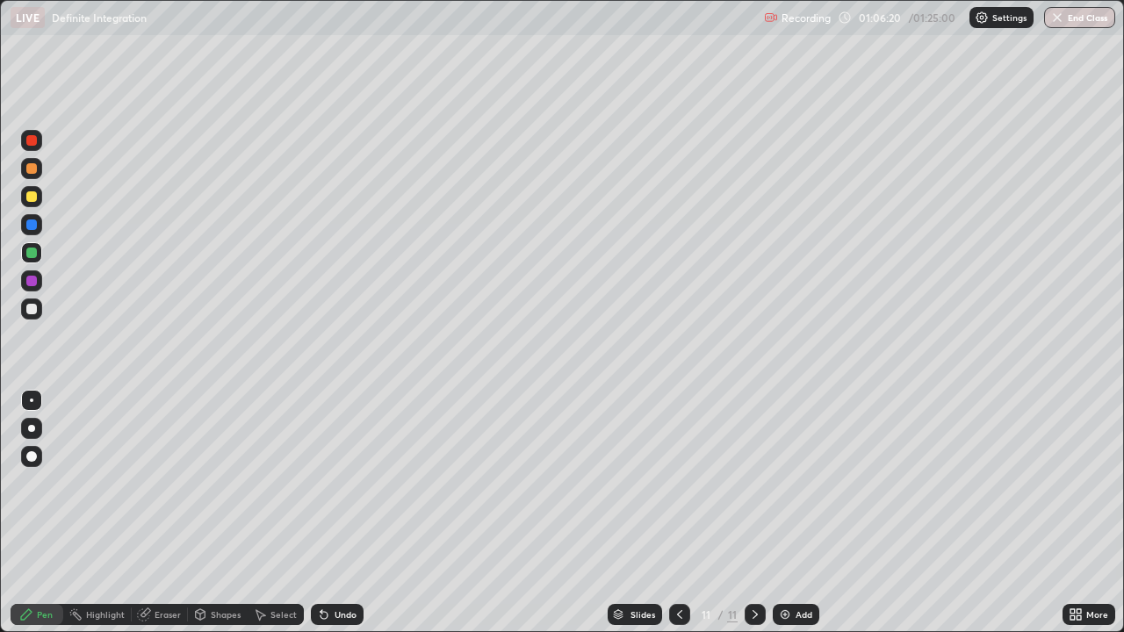
click at [679, 486] on icon at bounding box center [679, 614] width 14 height 14
click at [758, 486] on icon at bounding box center [755, 614] width 14 height 14
click at [336, 486] on div "Undo" at bounding box center [345, 614] width 22 height 9
click at [339, 486] on div "Undo" at bounding box center [337, 614] width 53 height 21
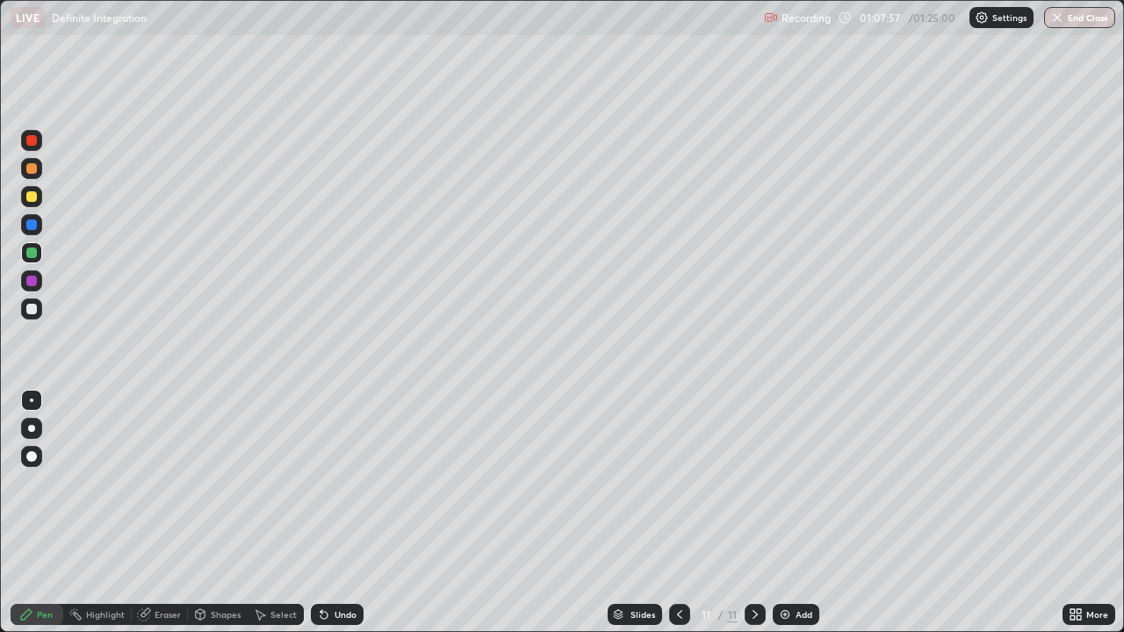
click at [339, 486] on div "Undo" at bounding box center [345, 614] width 22 height 9
click at [344, 486] on div "Undo" at bounding box center [345, 614] width 22 height 9
click at [35, 308] on div at bounding box center [31, 309] width 11 height 11
click at [335, 486] on div "Undo" at bounding box center [345, 614] width 22 height 9
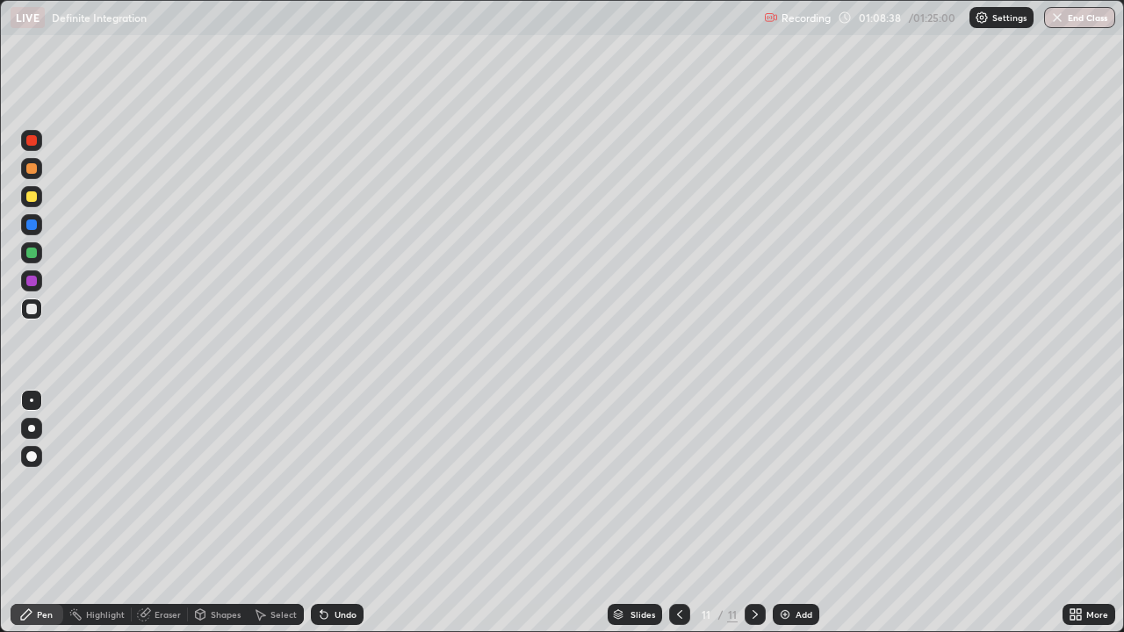
click at [336, 486] on div "Undo" at bounding box center [345, 614] width 22 height 9
click at [338, 486] on div "Undo" at bounding box center [345, 614] width 22 height 9
click at [340, 486] on div "Undo" at bounding box center [345, 614] width 22 height 9
click at [338, 486] on div "Undo" at bounding box center [345, 614] width 22 height 9
click at [40, 486] on div "Pen" at bounding box center [45, 614] width 16 height 9
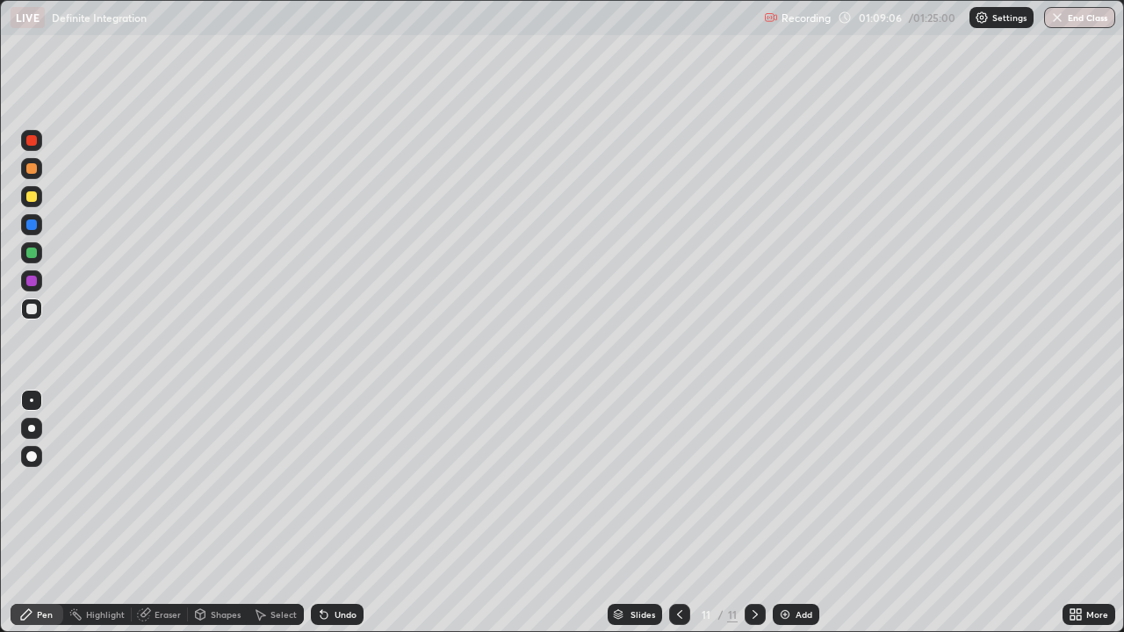
click at [171, 486] on div "Eraser" at bounding box center [168, 614] width 26 height 9
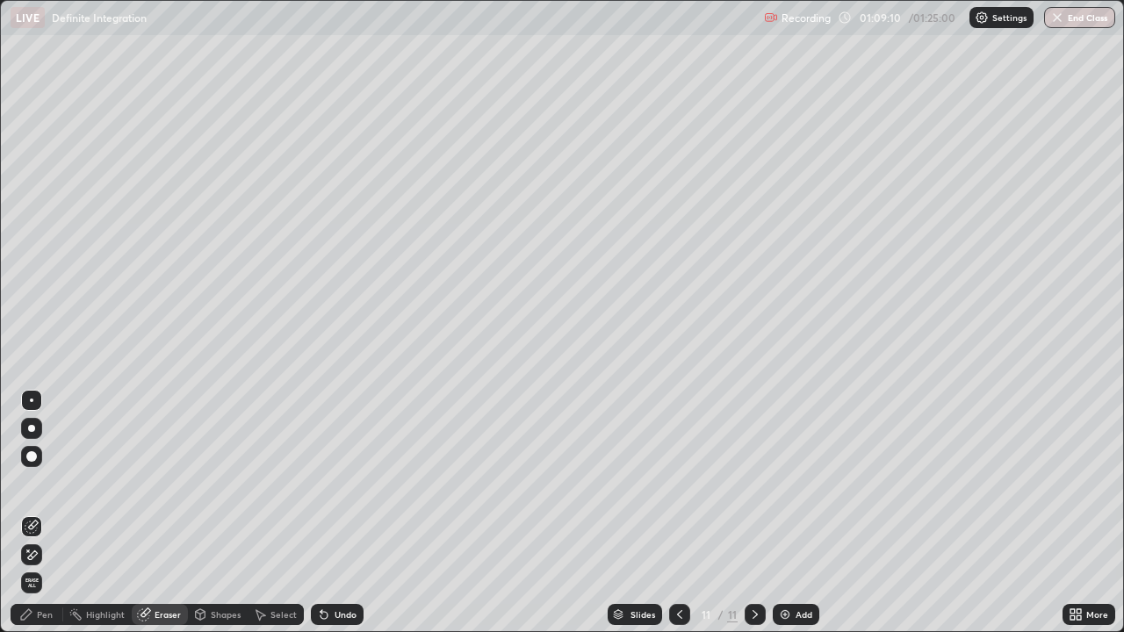
click at [42, 486] on div "Pen" at bounding box center [37, 614] width 53 height 21
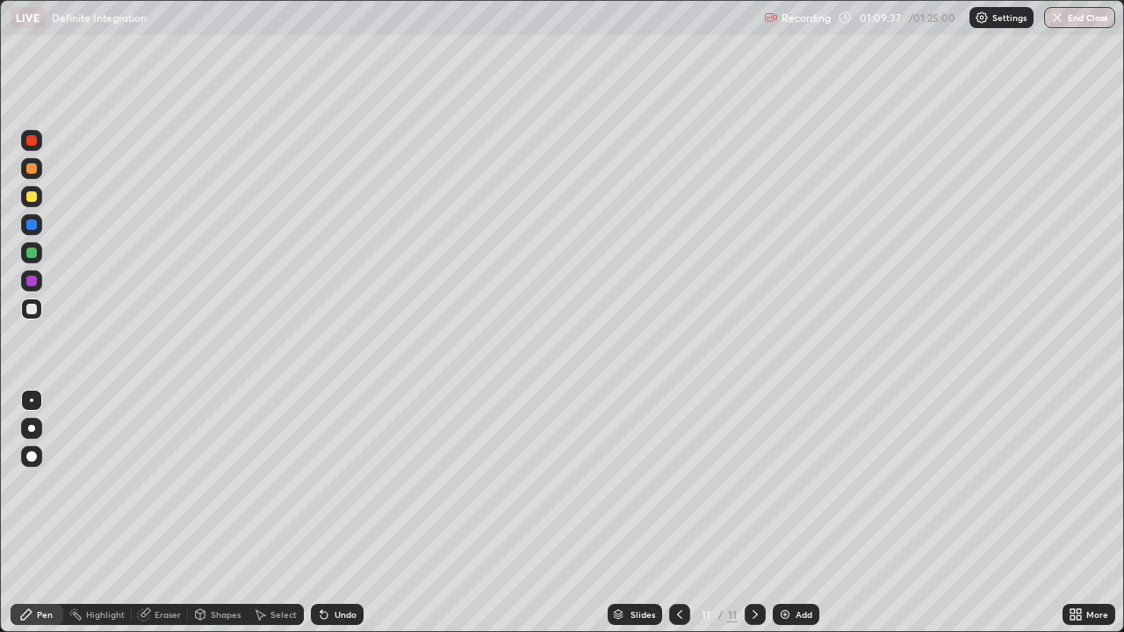
click at [677, 486] on icon at bounding box center [679, 614] width 14 height 14
click at [30, 249] on div at bounding box center [31, 253] width 11 height 11
click at [753, 486] on icon at bounding box center [754, 614] width 5 height 9
click at [34, 308] on div at bounding box center [31, 309] width 11 height 11
click at [752, 486] on icon at bounding box center [754, 614] width 5 height 9
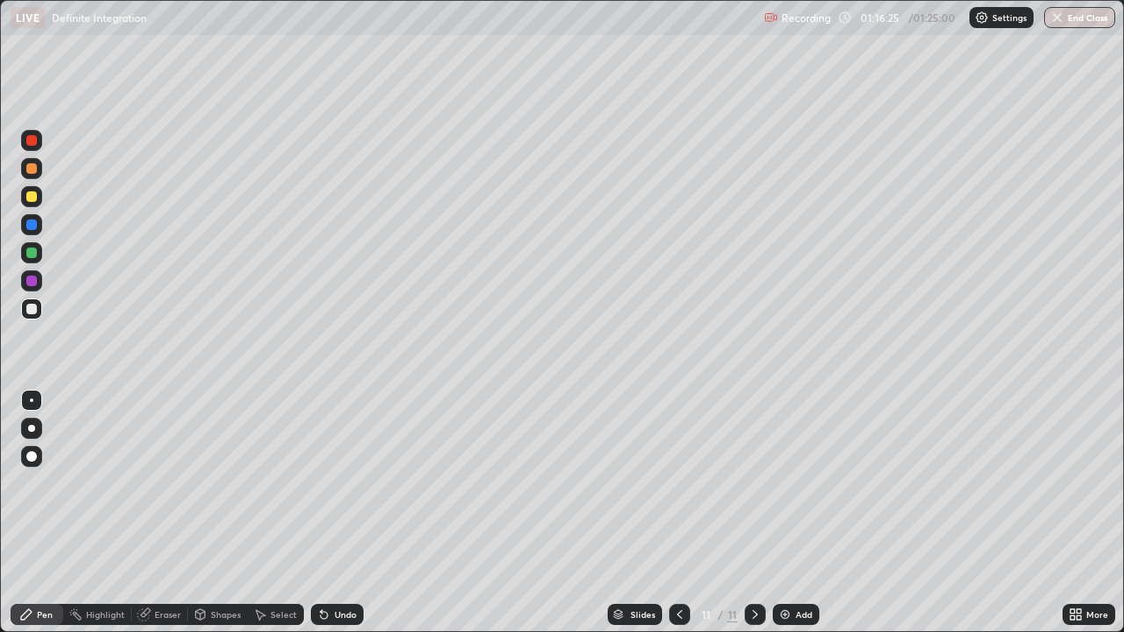
click at [678, 486] on icon at bounding box center [679, 614] width 14 height 14
click at [678, 486] on icon at bounding box center [679, 614] width 5 height 9
click at [681, 486] on div at bounding box center [679, 614] width 21 height 35
click at [680, 486] on icon at bounding box center [679, 614] width 14 height 14
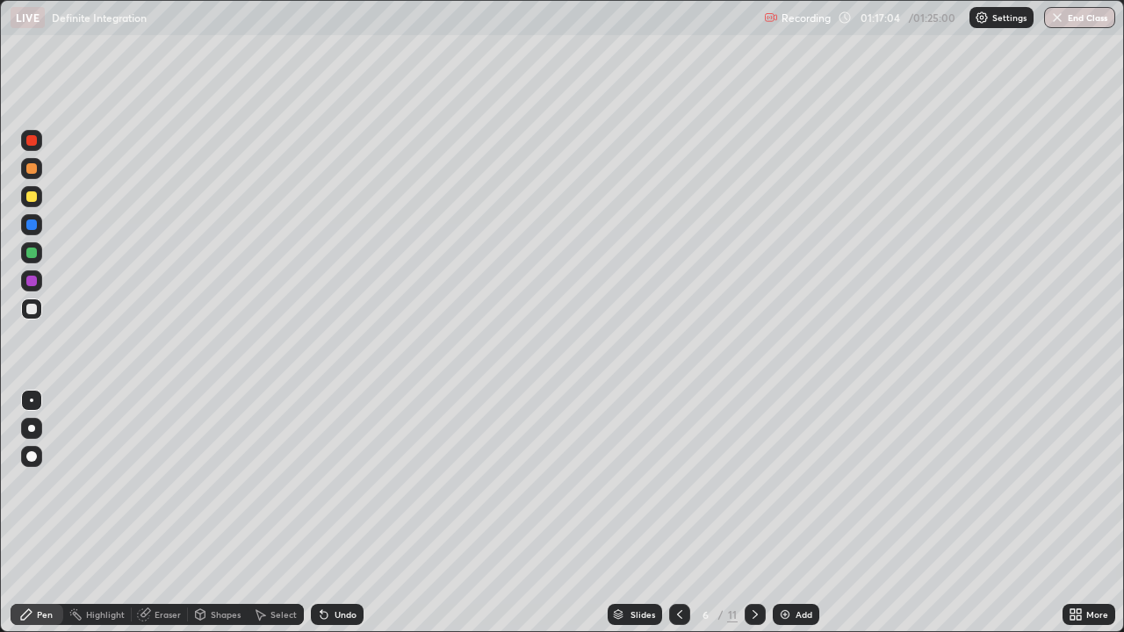
click at [339, 486] on div "Undo" at bounding box center [345, 614] width 22 height 9
click at [1077, 20] on button "End Class" at bounding box center [1079, 17] width 71 height 21
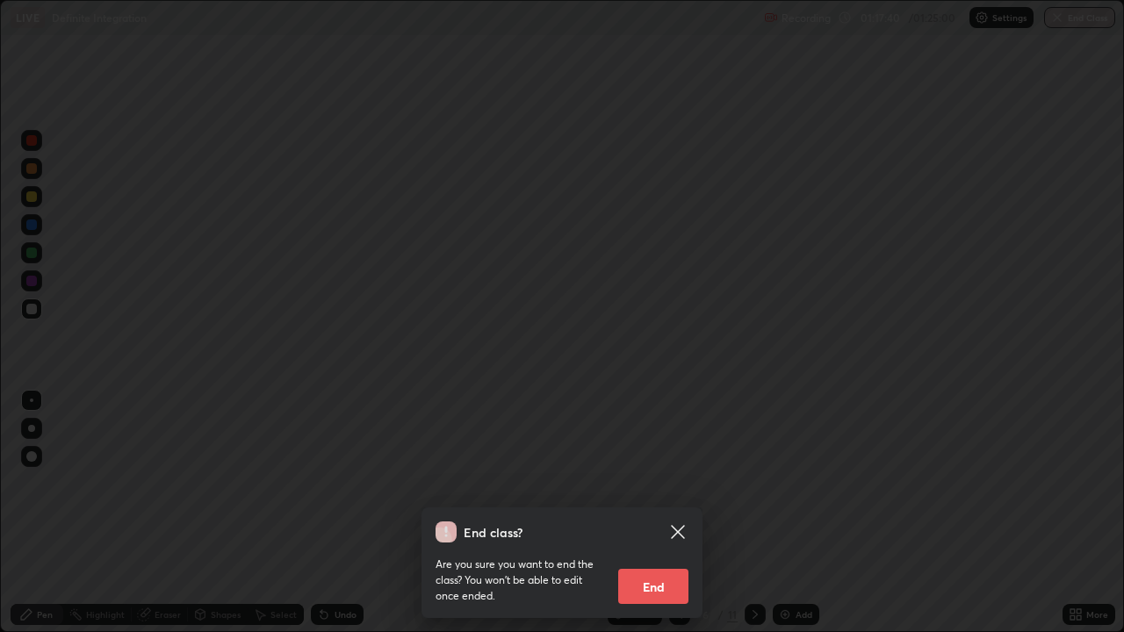
click at [654, 486] on button "End" at bounding box center [653, 586] width 70 height 35
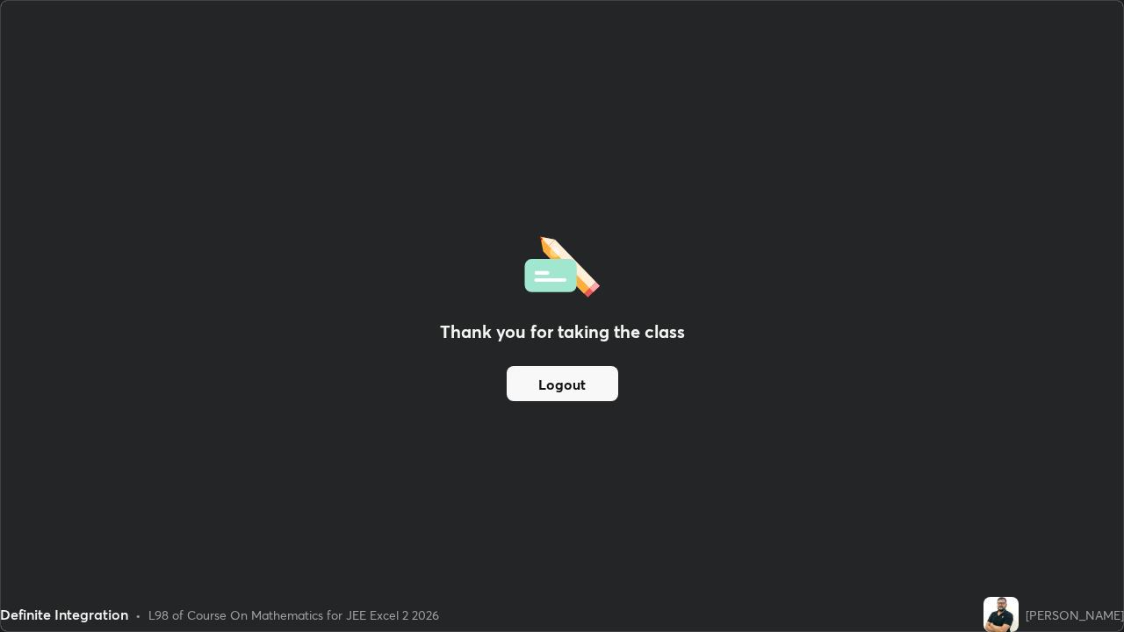
click at [570, 376] on button "Logout" at bounding box center [562, 383] width 111 height 35
